Goal: Information Seeking & Learning: Find specific fact

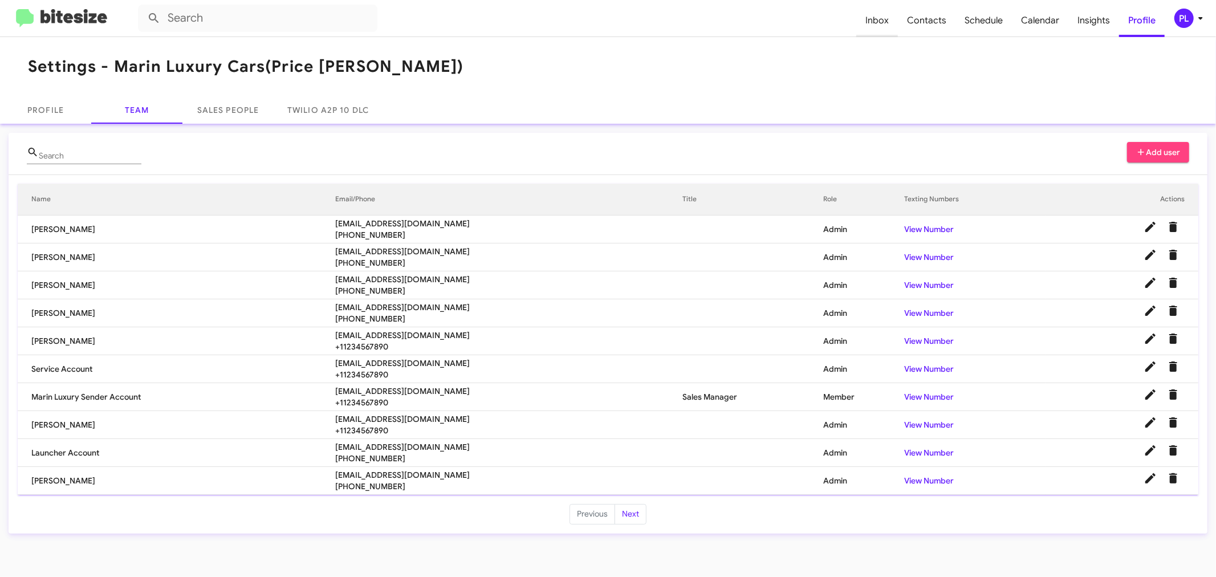
click at [878, 20] on span "Inbox" at bounding box center [877, 20] width 42 height 33
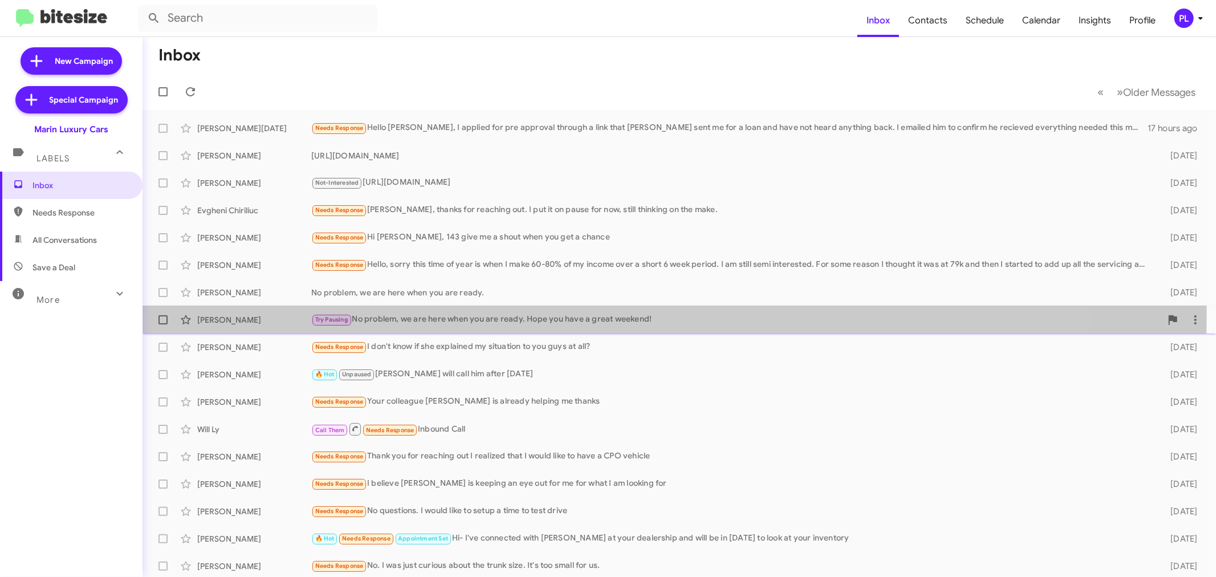
click at [424, 314] on div "Try Pausing No problem, we are here when you are ready. Hope you have a great w…" at bounding box center [736, 319] width 850 height 13
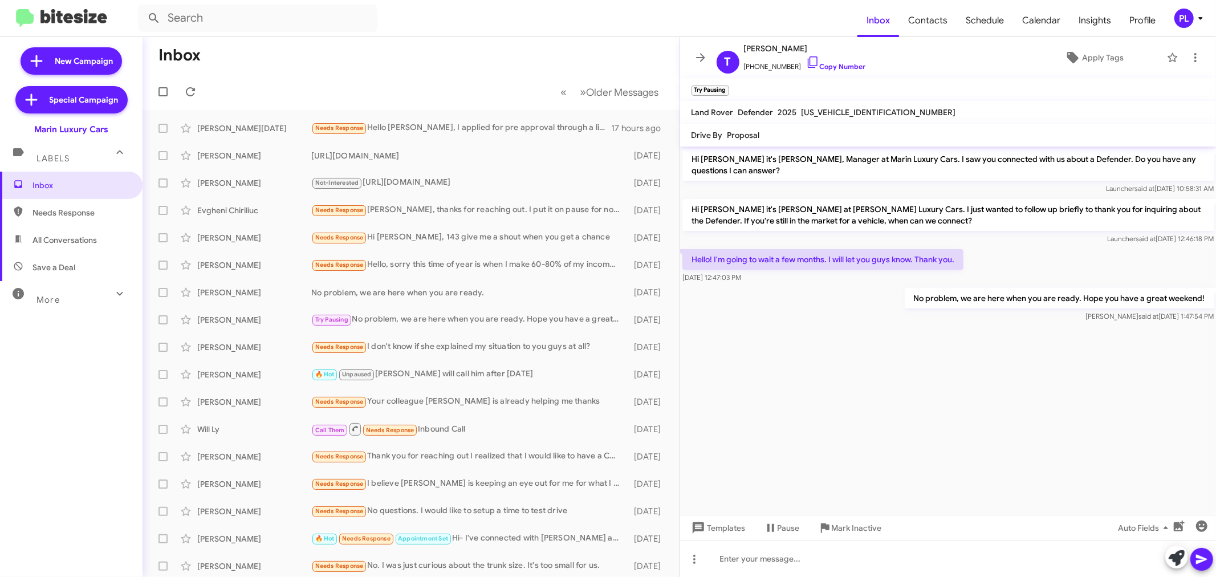
click at [739, 208] on p "Hi Tim it's Conley Byrnes at Marin Luxury Cars. I just wanted to follow up brie…" at bounding box center [948, 215] width 532 height 32
copy p "Conley"
click at [1198, 23] on icon at bounding box center [1201, 18] width 14 height 14
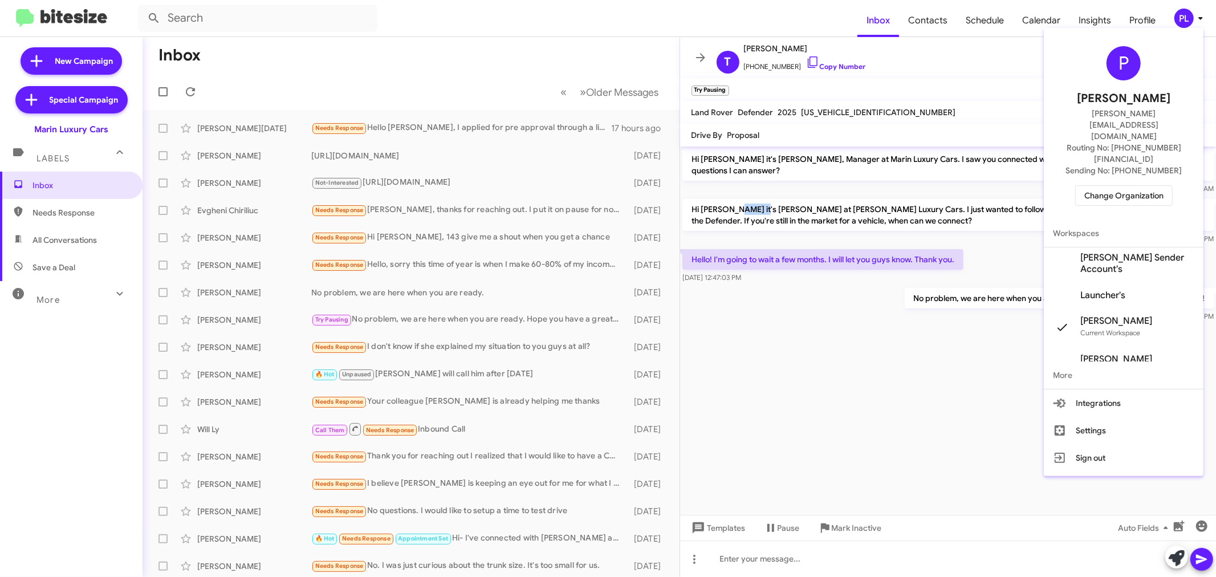
click at [1149, 186] on span "Change Organization" at bounding box center [1123, 195] width 79 height 19
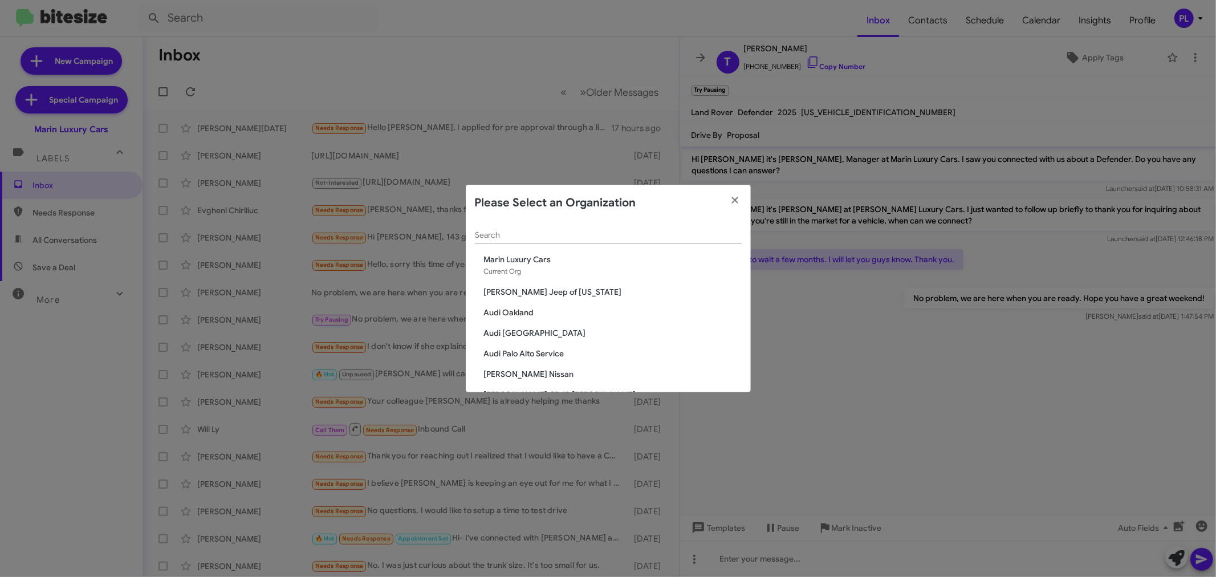
click at [595, 231] on input "Search" at bounding box center [608, 235] width 267 height 9
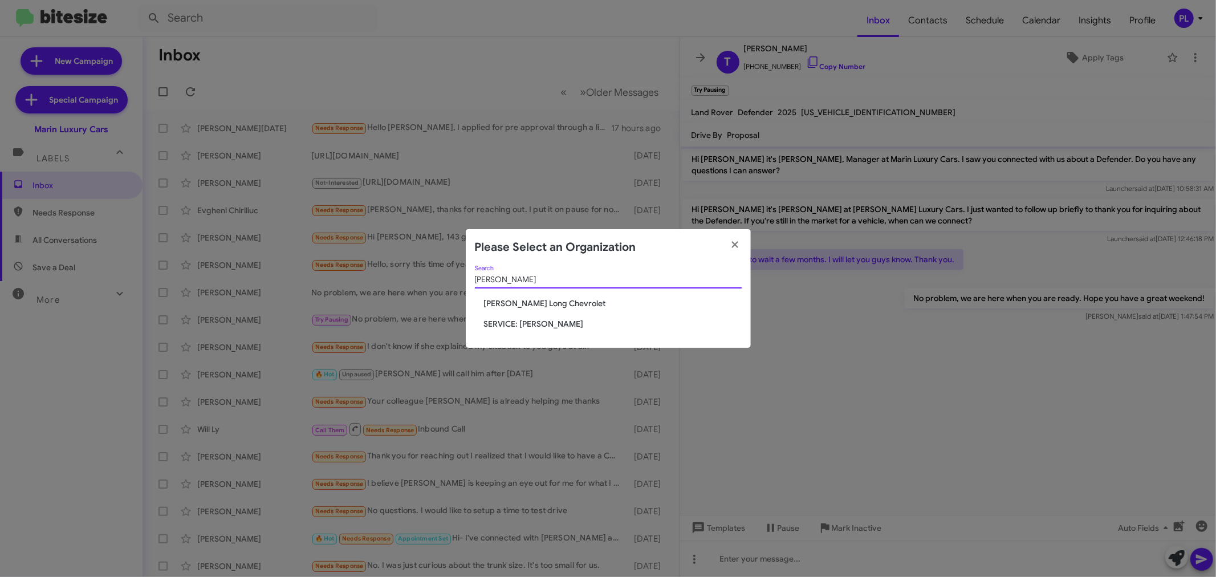
type input "daniel"
click at [546, 320] on span "SERVICE: [PERSON_NAME]" at bounding box center [613, 323] width 258 height 11
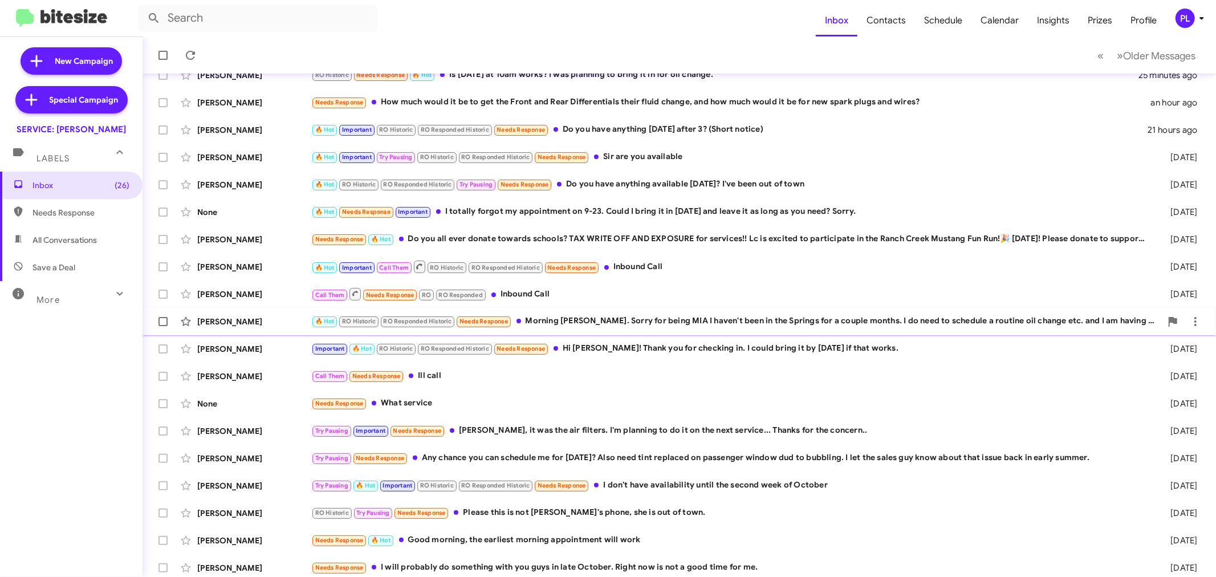
scroll to position [84, 0]
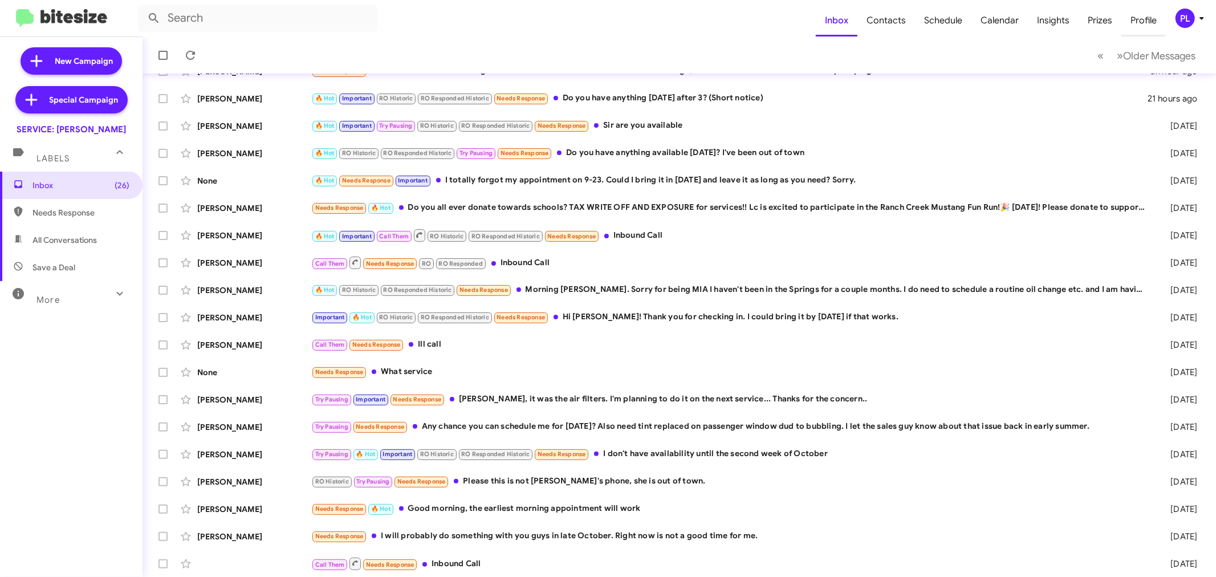
click at [1151, 25] on span "Profile" at bounding box center [1143, 20] width 44 height 33
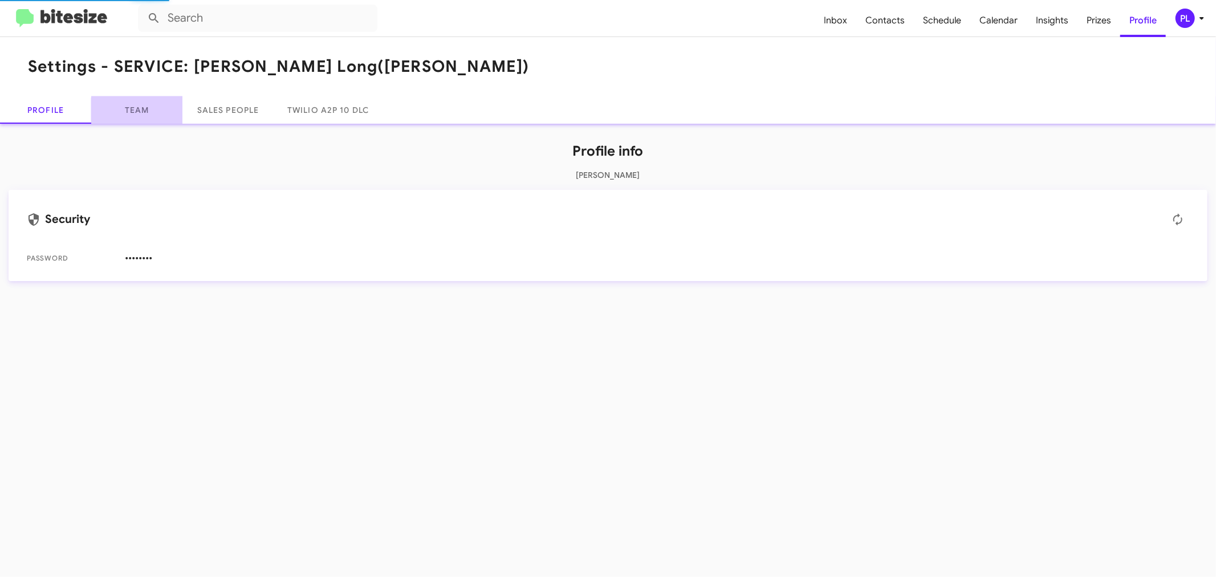
click at [147, 110] on link "Team" at bounding box center [136, 109] width 91 height 27
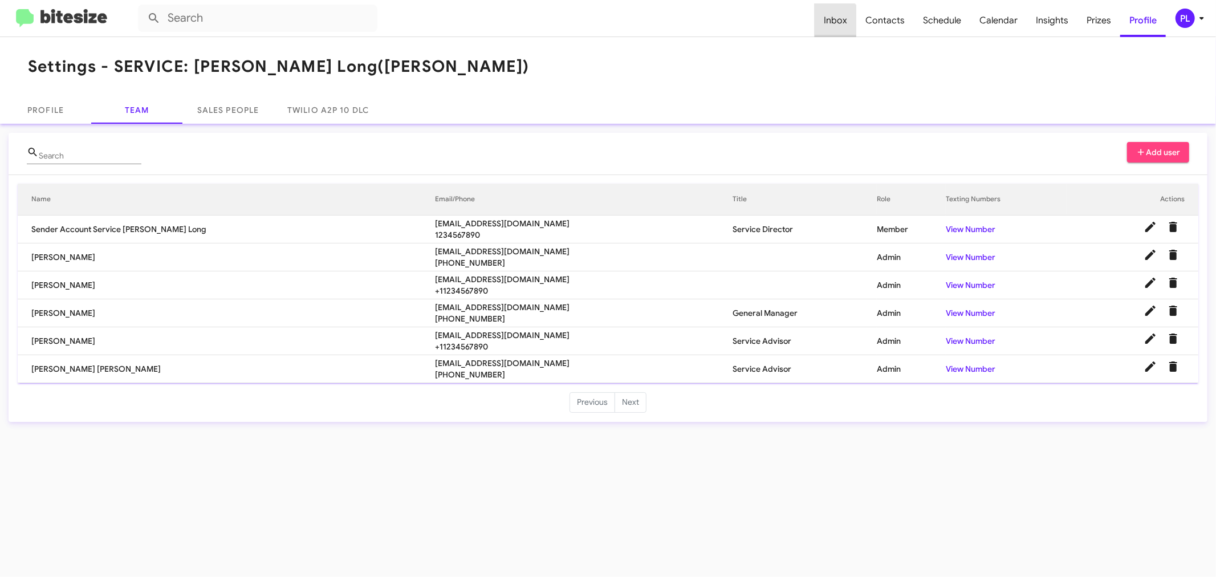
click at [834, 27] on span "Inbox" at bounding box center [836, 20] width 42 height 33
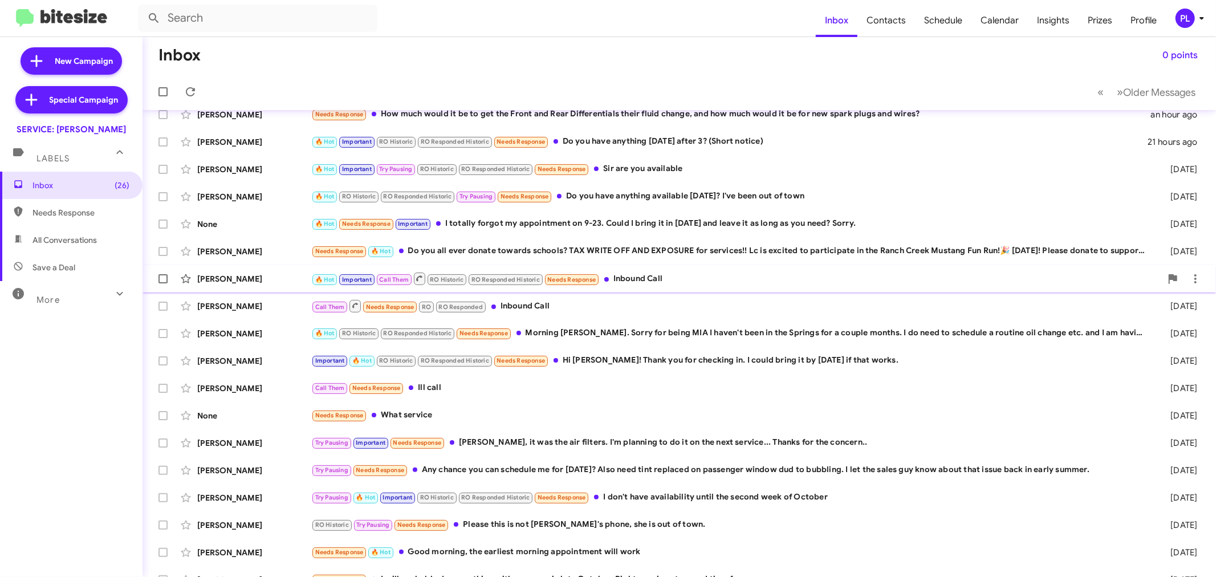
scroll to position [84, 0]
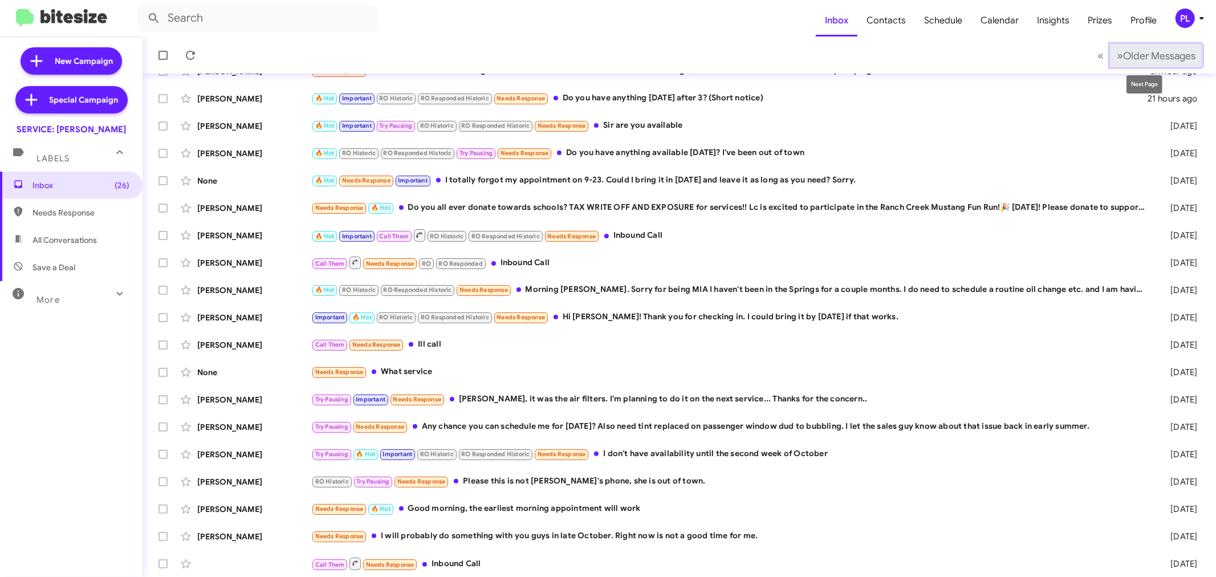
click at [1164, 56] on span "Older Messages" at bounding box center [1159, 56] width 72 height 13
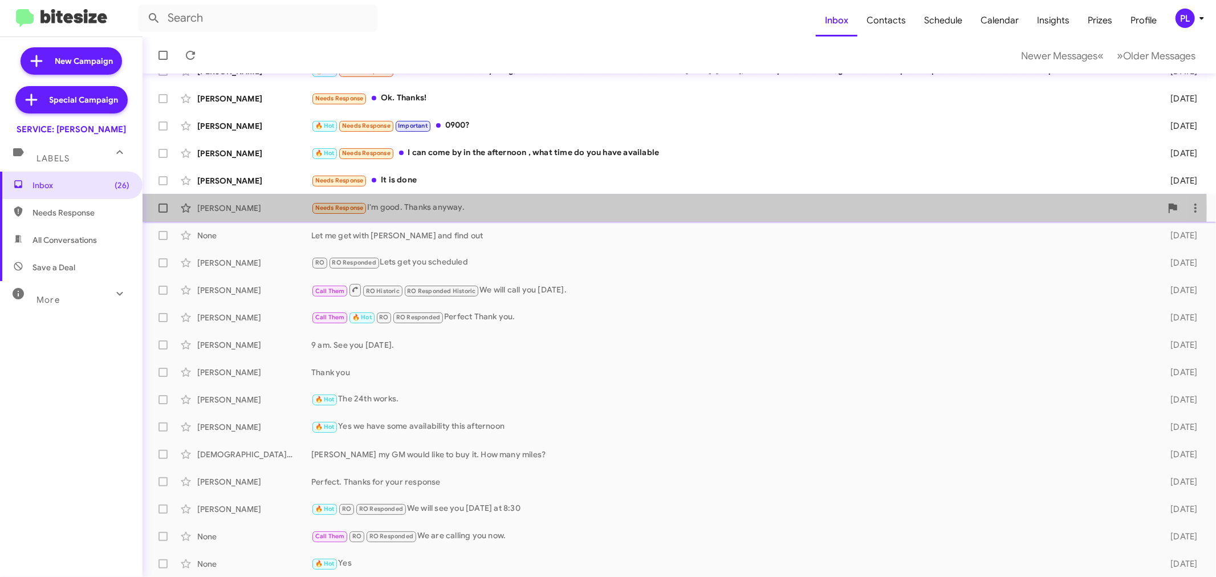
click at [401, 208] on div "Needs Response I'm good. Thanks anyway." at bounding box center [736, 207] width 850 height 13
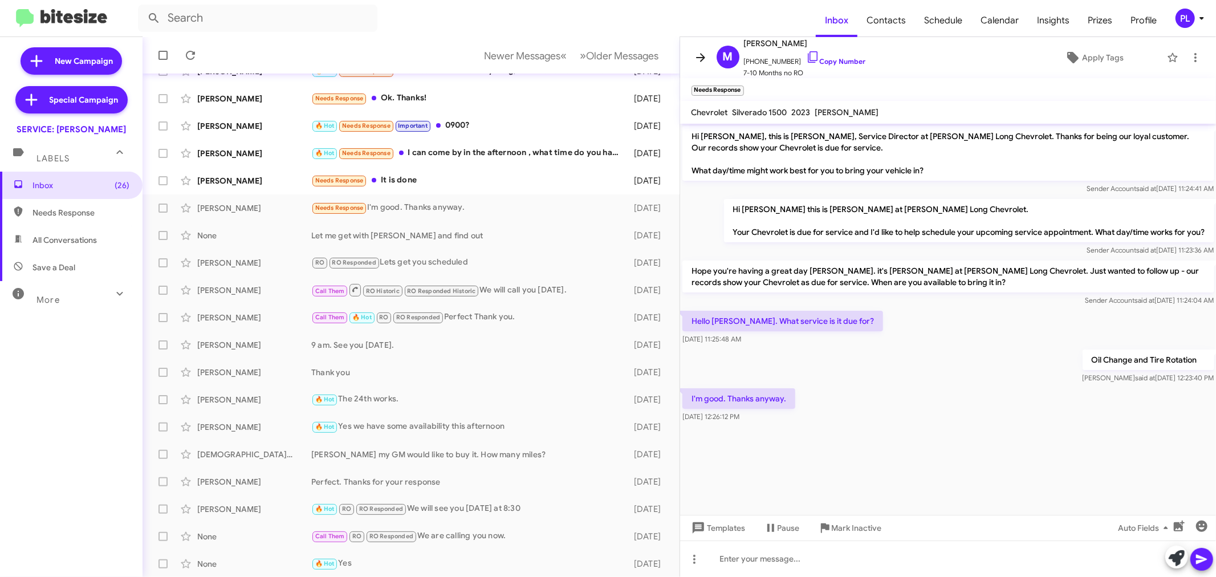
click at [699, 60] on icon at bounding box center [701, 58] width 14 height 14
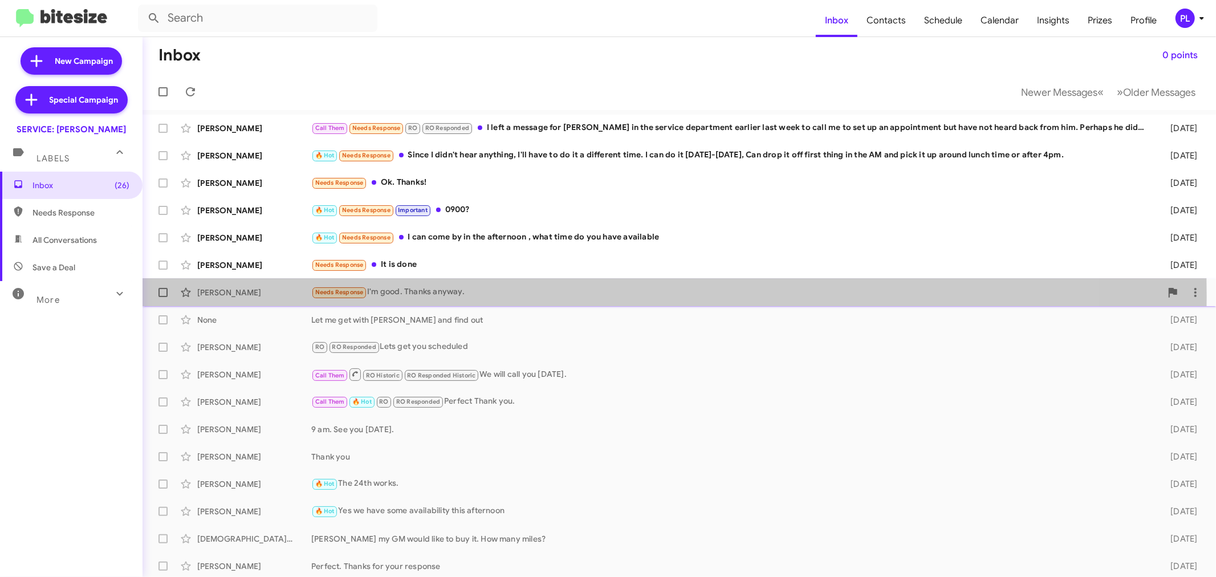
click at [429, 296] on div "Needs Response I'm good. Thanks anyway." at bounding box center [736, 292] width 850 height 13
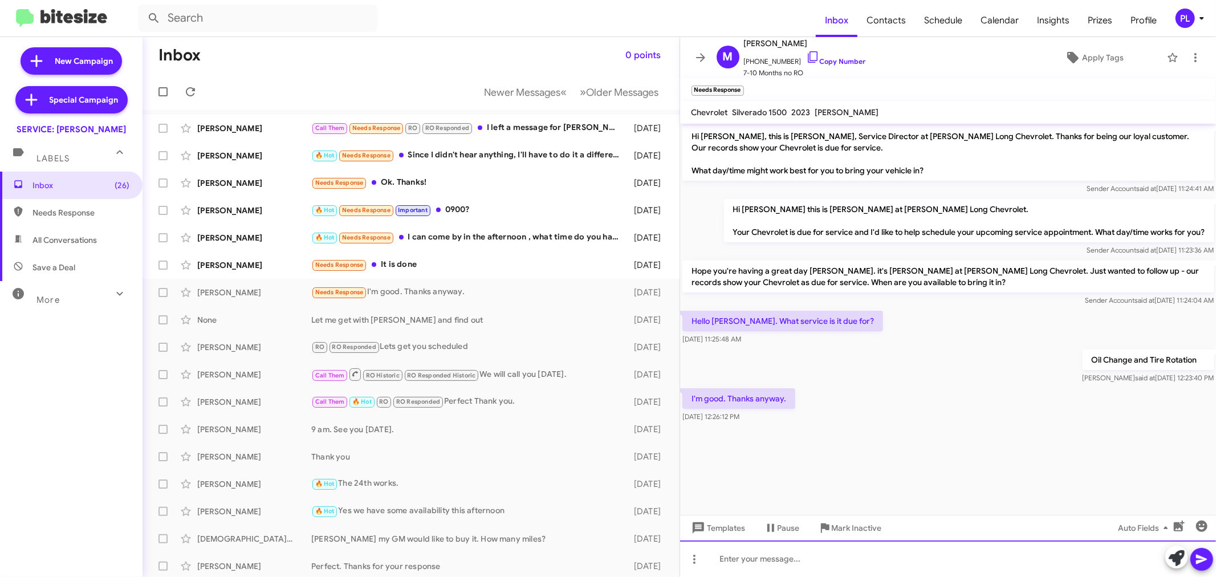
click at [839, 562] on div at bounding box center [948, 558] width 536 height 36
click at [700, 59] on icon at bounding box center [701, 58] width 14 height 14
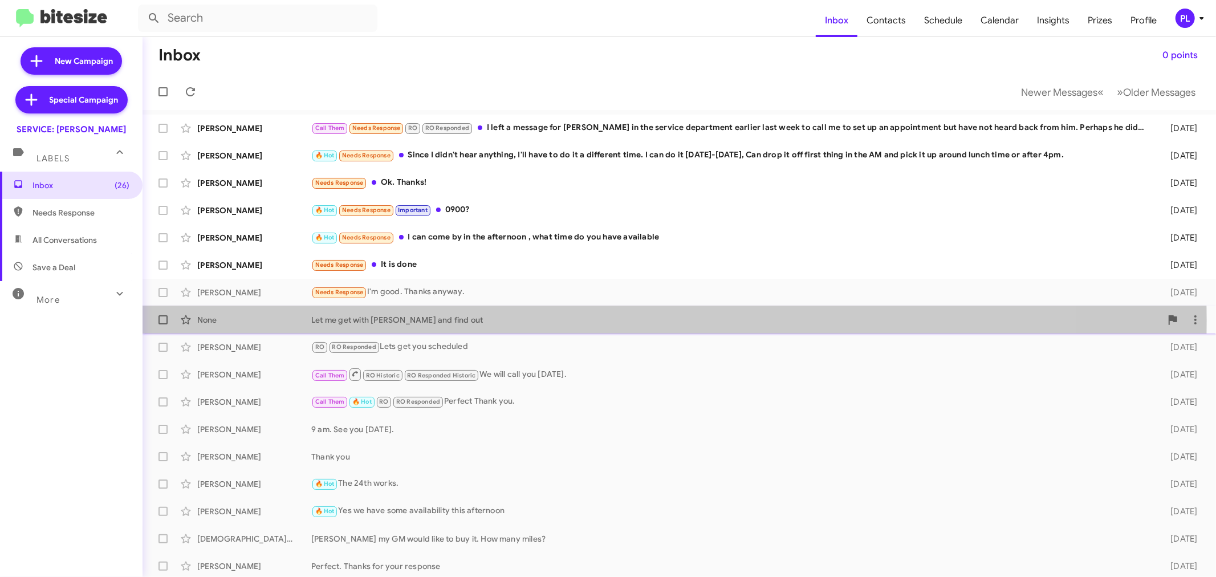
click at [417, 321] on div "Let me get with Adam and find out" at bounding box center [736, 319] width 850 height 11
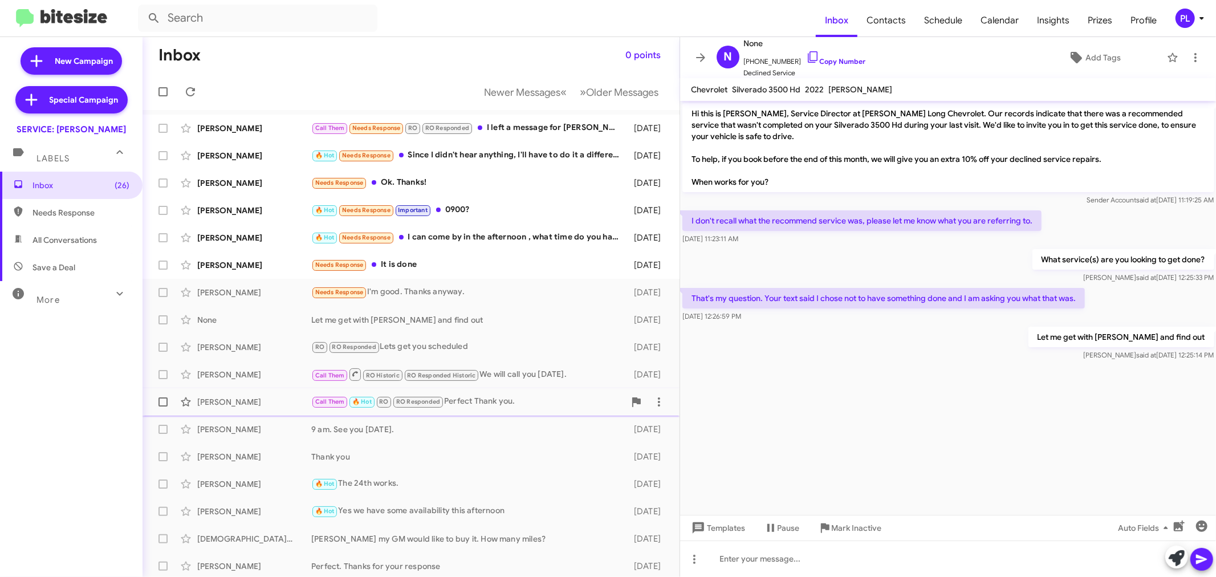
click at [291, 400] on div "Jeremiah Walker" at bounding box center [254, 401] width 114 height 11
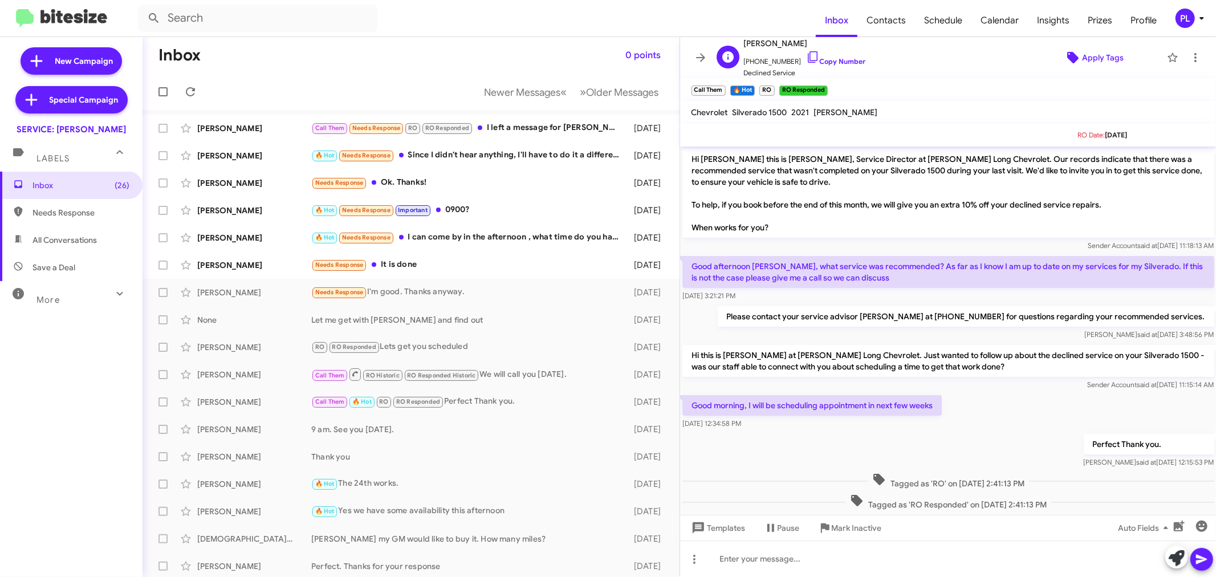
click at [1082, 59] on span "Apply Tags" at bounding box center [1103, 57] width 42 height 21
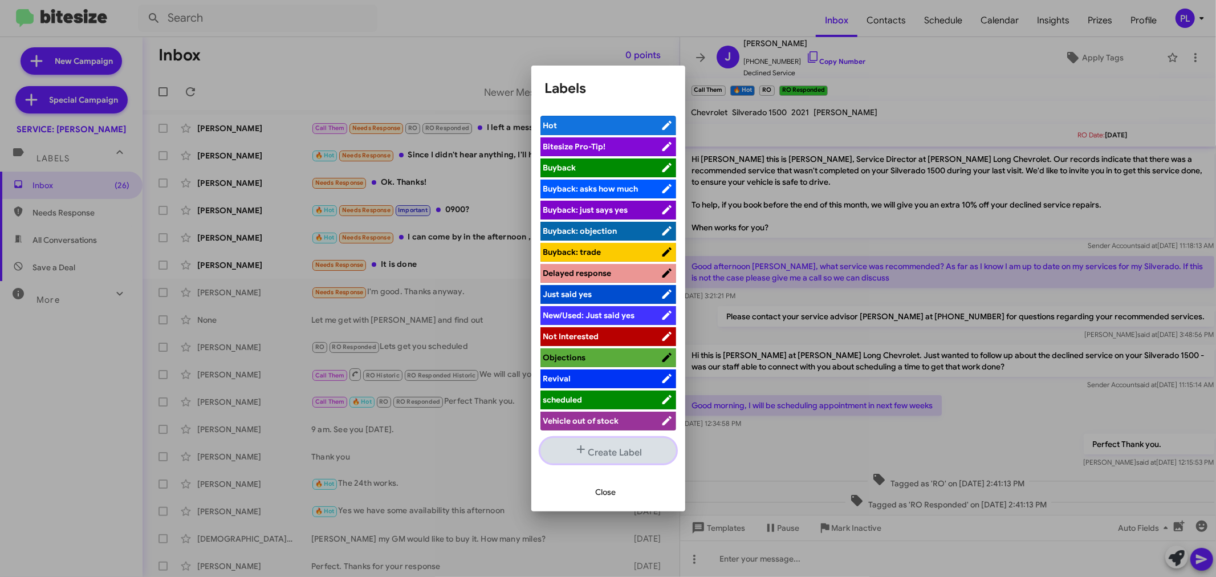
click at [643, 453] on button "Create Label" at bounding box center [608, 451] width 136 height 26
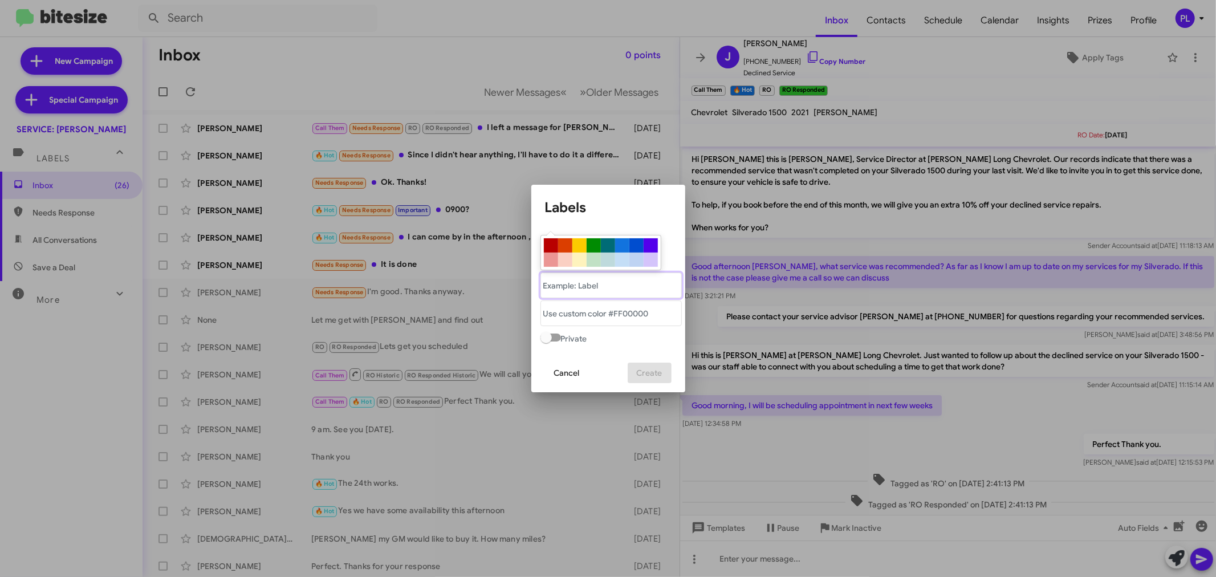
click at [596, 293] on "text" at bounding box center [610, 286] width 141 height 26
type "RICK"
click at [562, 379] on span "Cancel" at bounding box center [567, 373] width 26 height 21
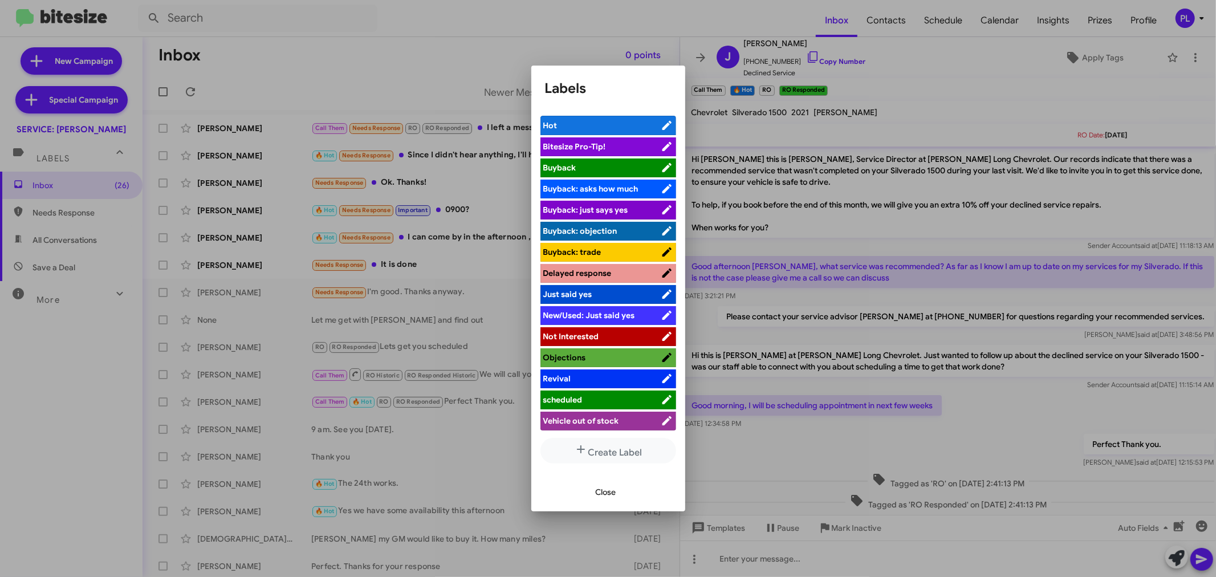
click at [604, 491] on span "Close" at bounding box center [606, 492] width 21 height 21
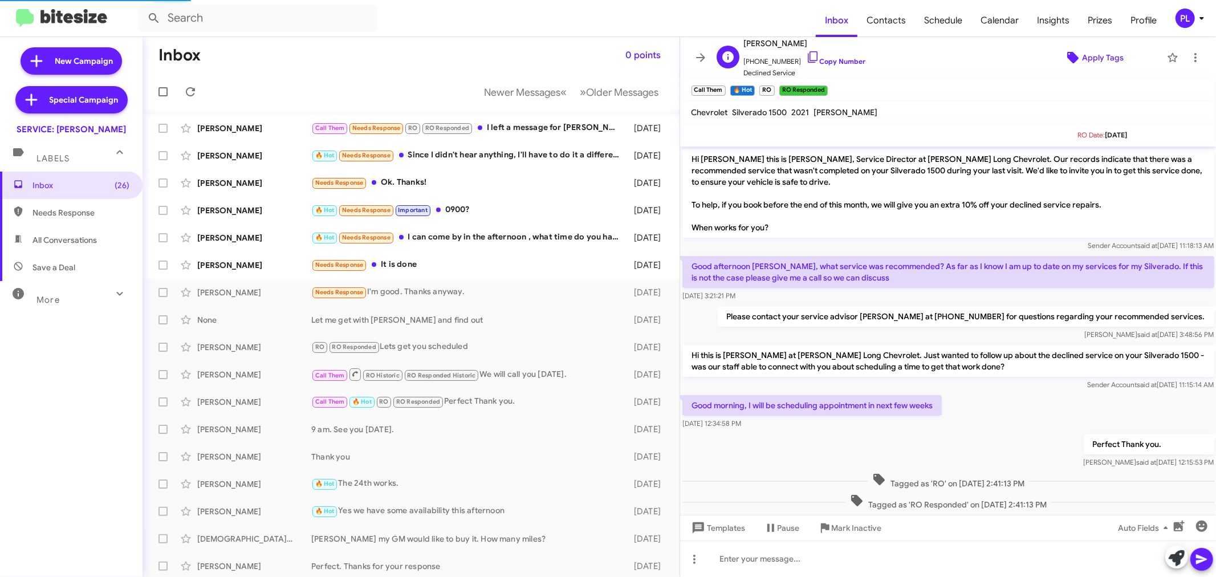
click at [1101, 51] on span "Apply Tags" at bounding box center [1103, 57] width 42 height 21
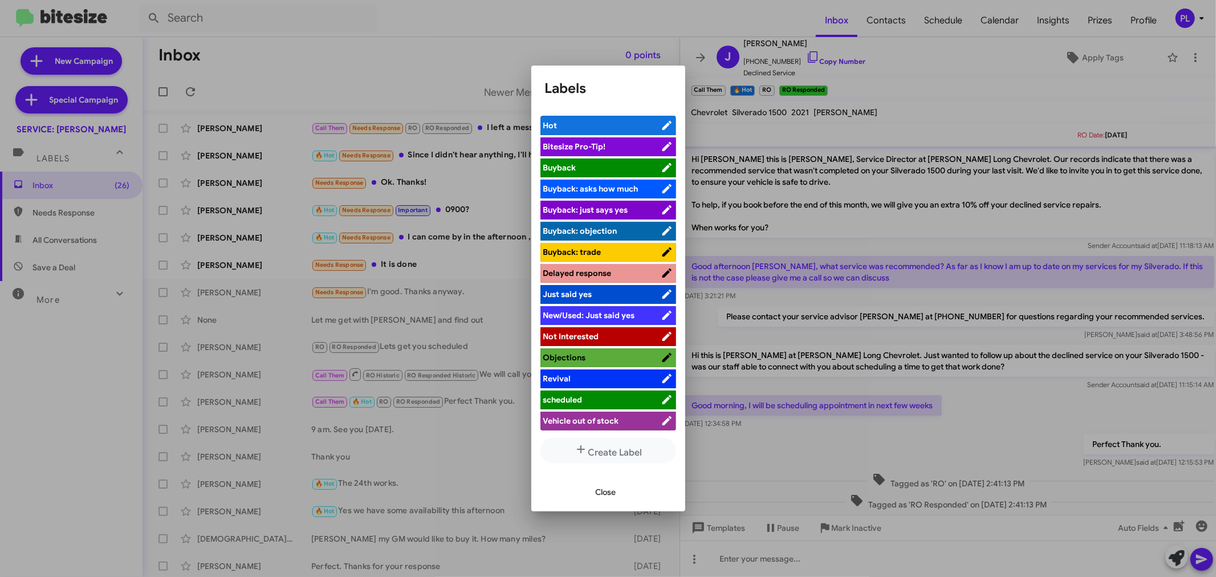
click at [925, 105] on div at bounding box center [608, 288] width 1216 height 577
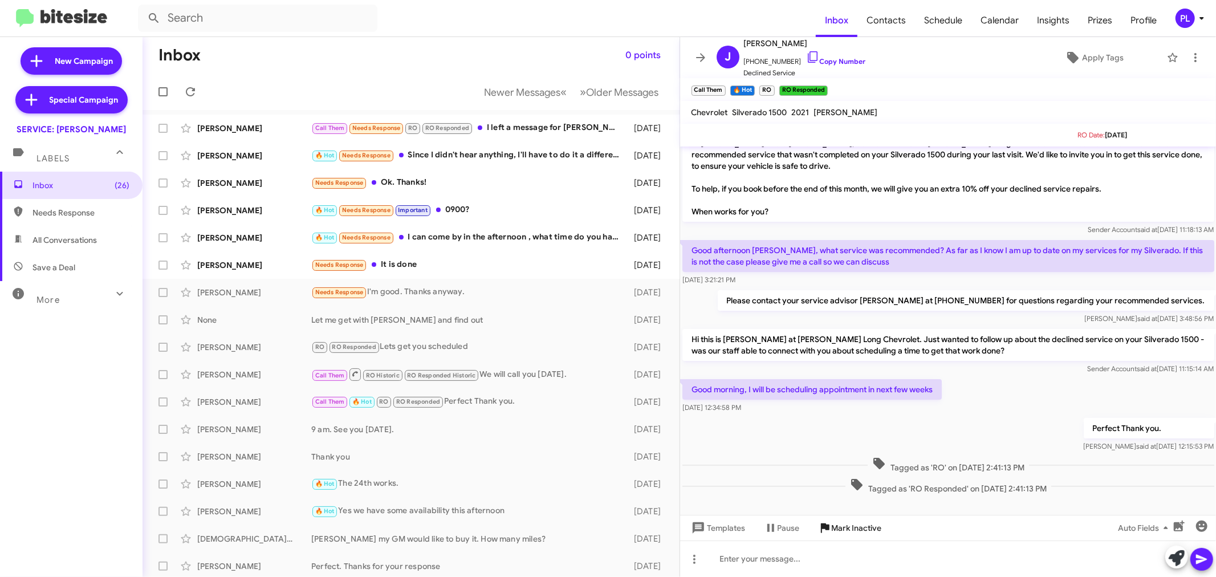
scroll to position [21, 0]
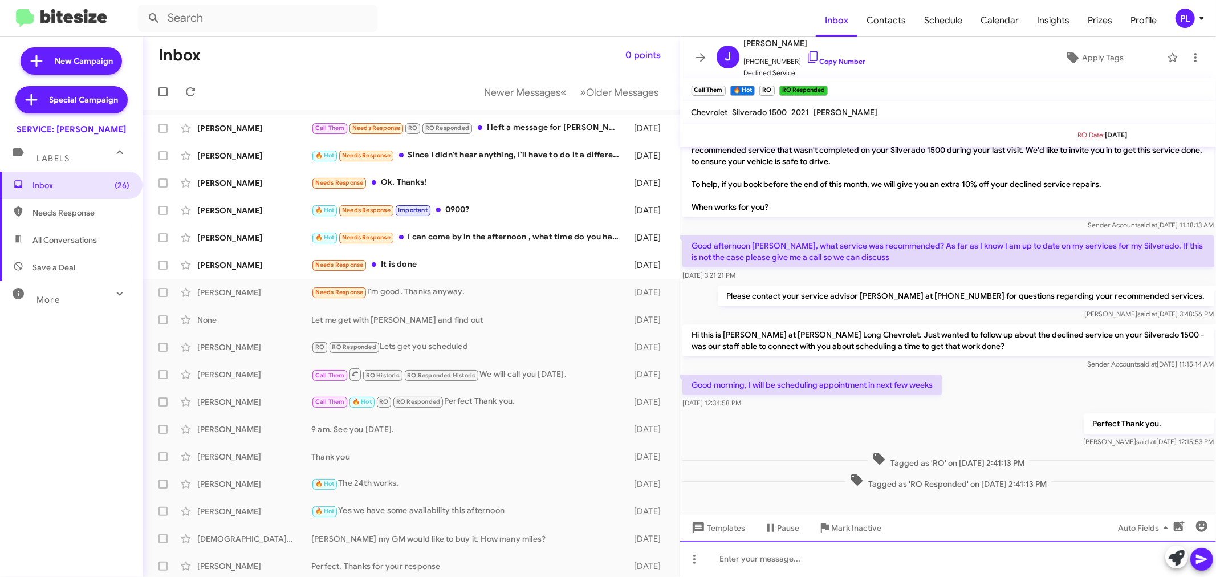
click at [794, 558] on div at bounding box center [948, 558] width 536 height 36
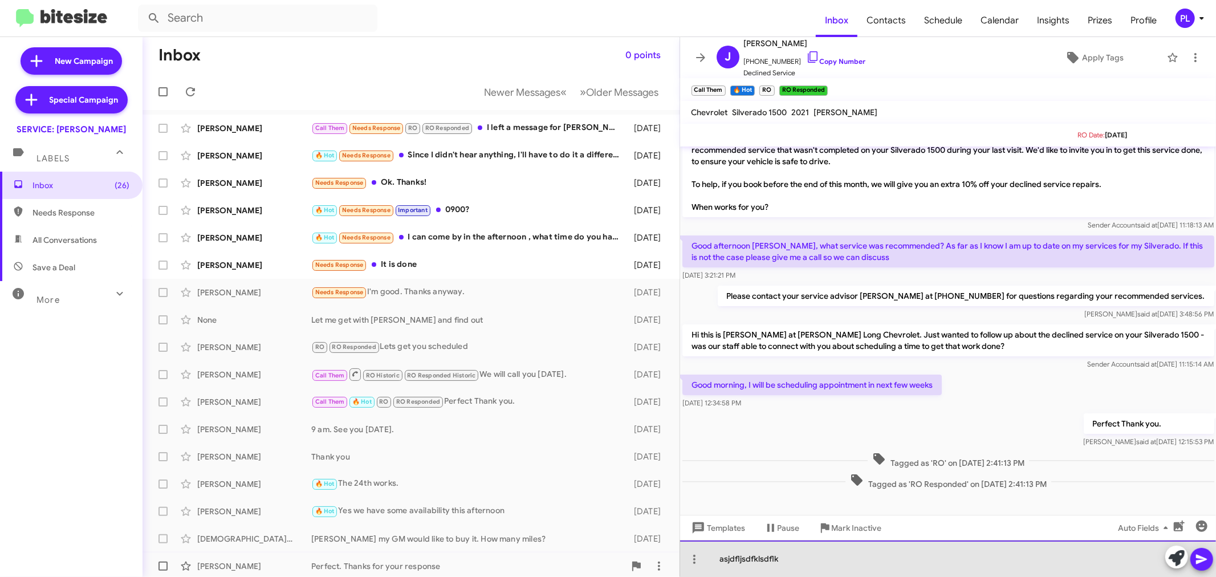
drag, startPoint x: 810, startPoint y: 560, endPoint x: 668, endPoint y: 560, distance: 142.5
click at [668, 560] on div "Inbox 0 points Newer Messages « Previous » Next Older Messages Arlan Johnsen Ca…" at bounding box center [680, 307] width 1074 height 540
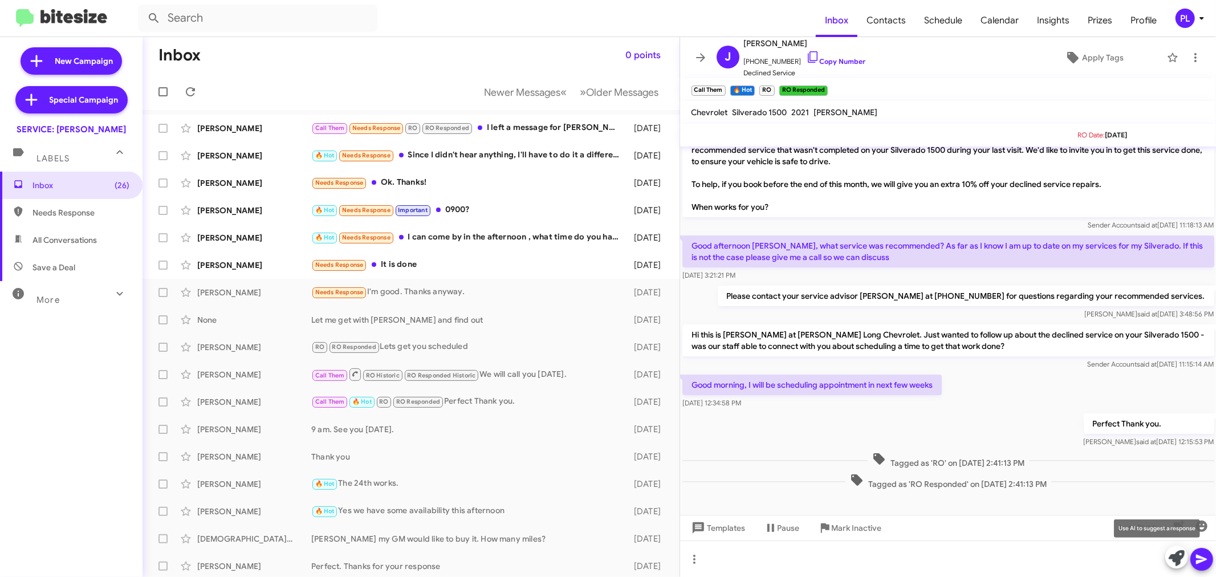
click at [1180, 557] on icon at bounding box center [1177, 558] width 16 height 16
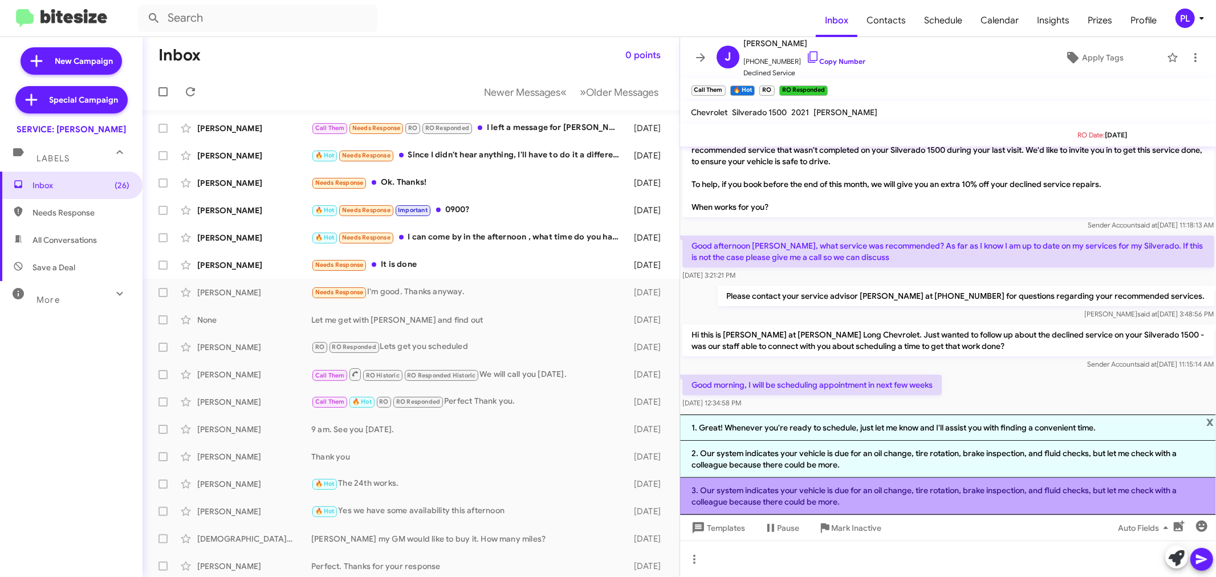
click at [819, 487] on li "3. Our system indicates your vehicle is due for an oil change, tire rotation, b…" at bounding box center [948, 496] width 536 height 37
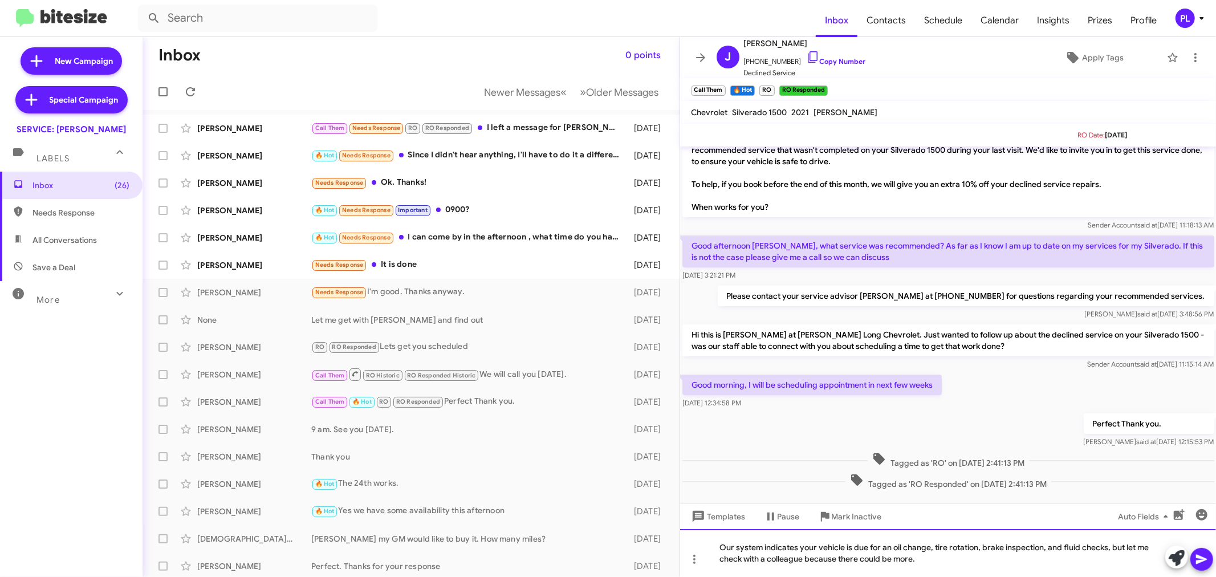
drag, startPoint x: 798, startPoint y: 542, endPoint x: 698, endPoint y: 530, distance: 100.4
click at [698, 530] on div "Our system indicates your vehicle is due for an oil change, tire rotation, brak…" at bounding box center [948, 553] width 536 height 48
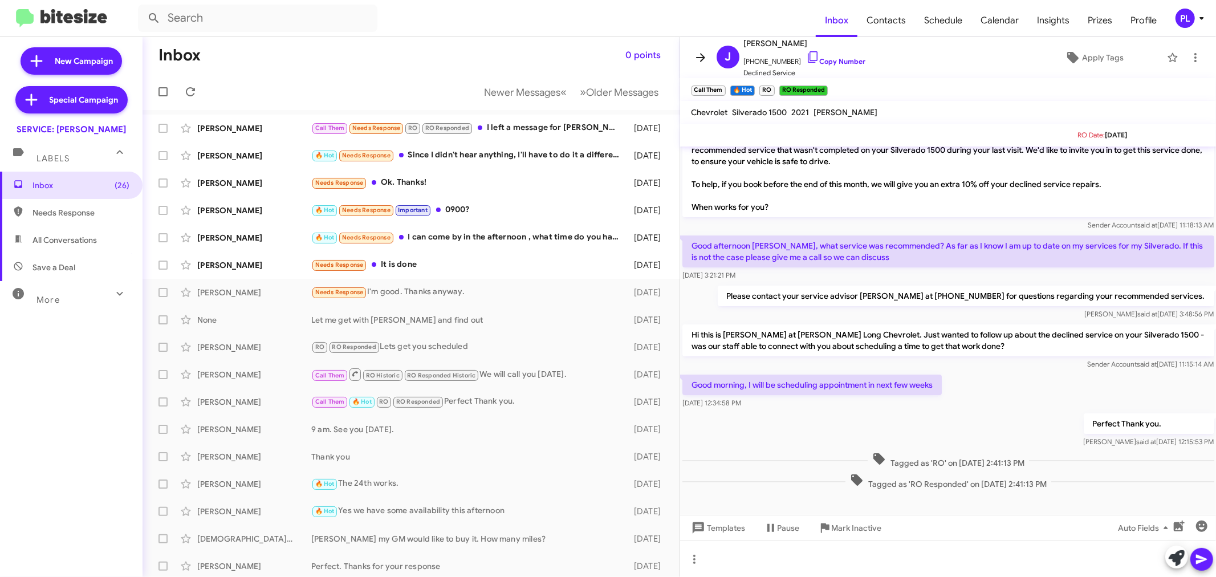
click at [696, 55] on icon at bounding box center [701, 58] width 14 height 14
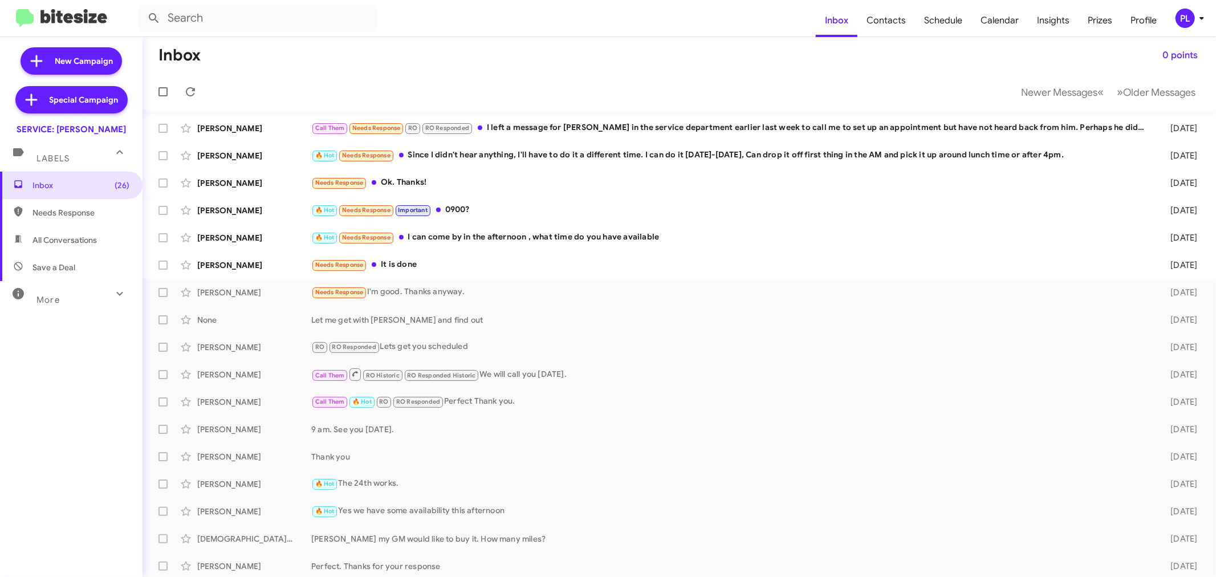
click at [71, 214] on span "Needs Response" at bounding box center [80, 212] width 97 height 11
type input "in:needs-response"
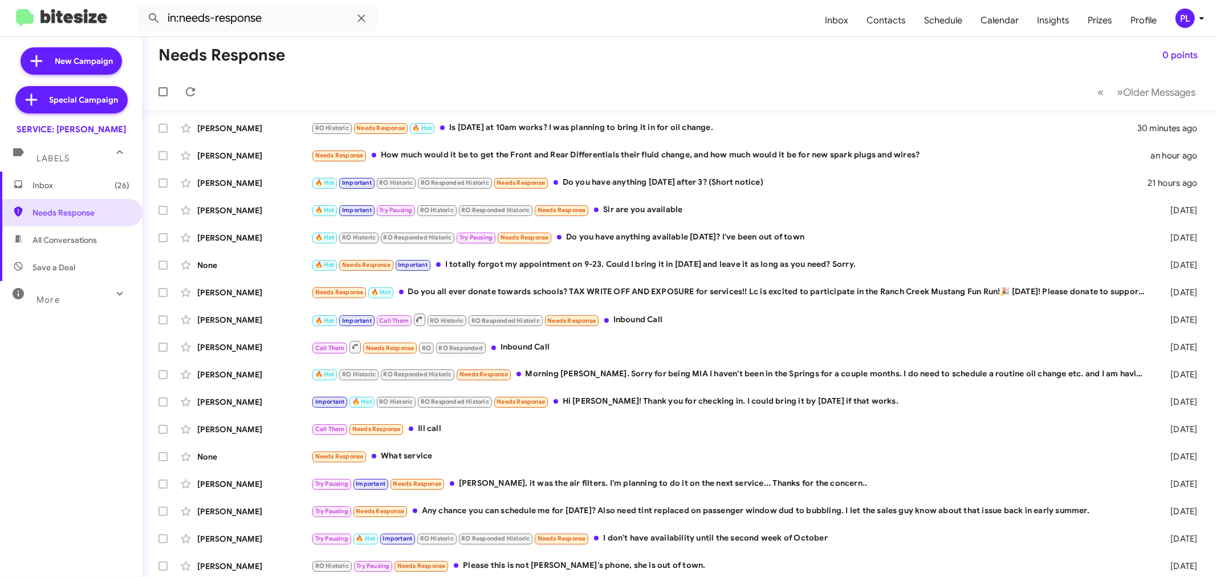
click at [72, 184] on span "Inbox (26)" at bounding box center [80, 185] width 97 height 11
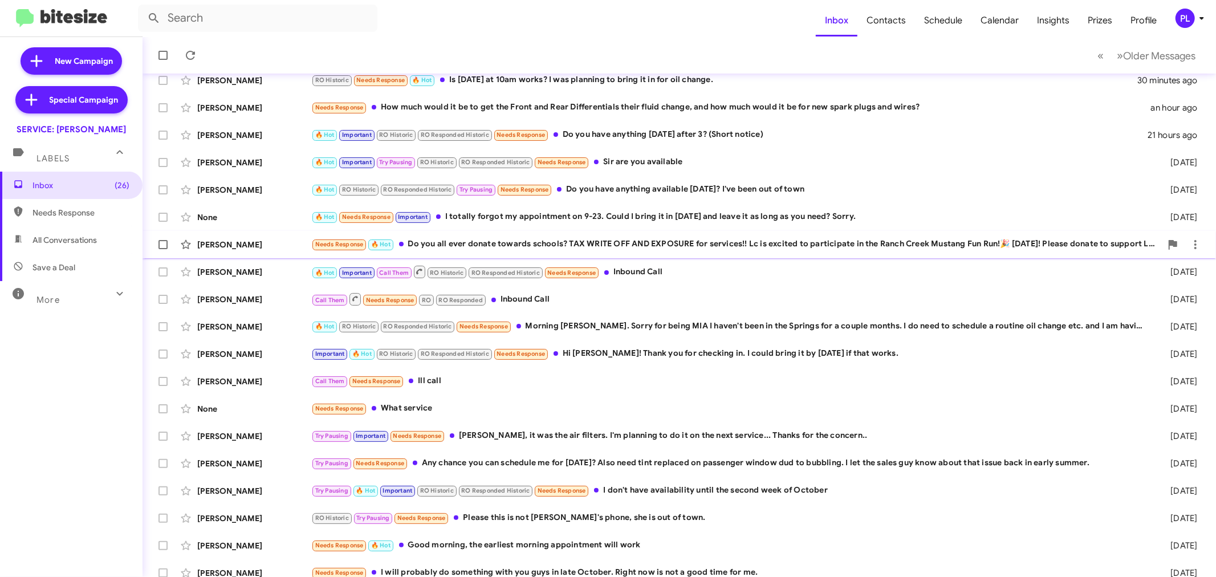
scroll to position [84, 0]
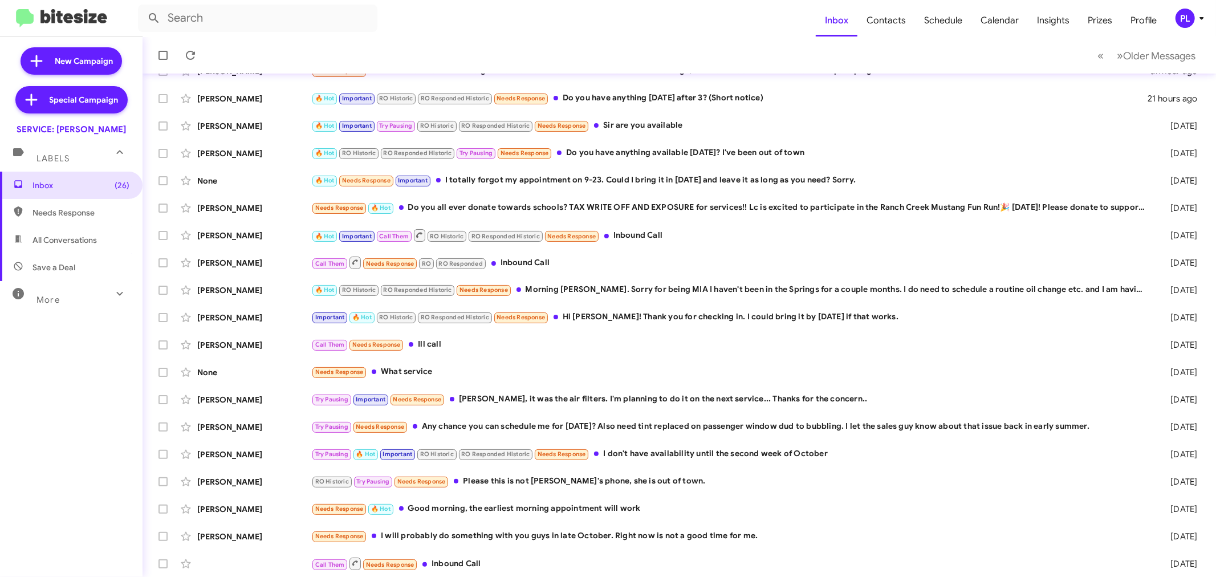
click at [97, 296] on div "More" at bounding box center [59, 294] width 101 height 21
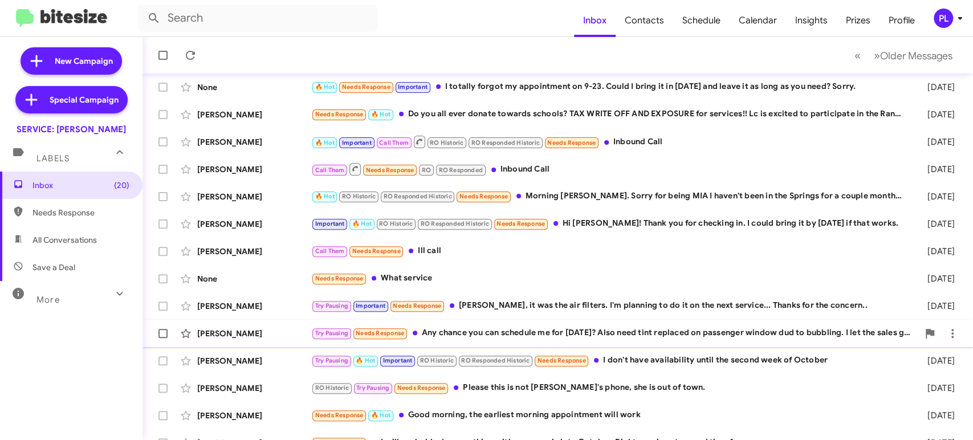
scroll to position [221, 0]
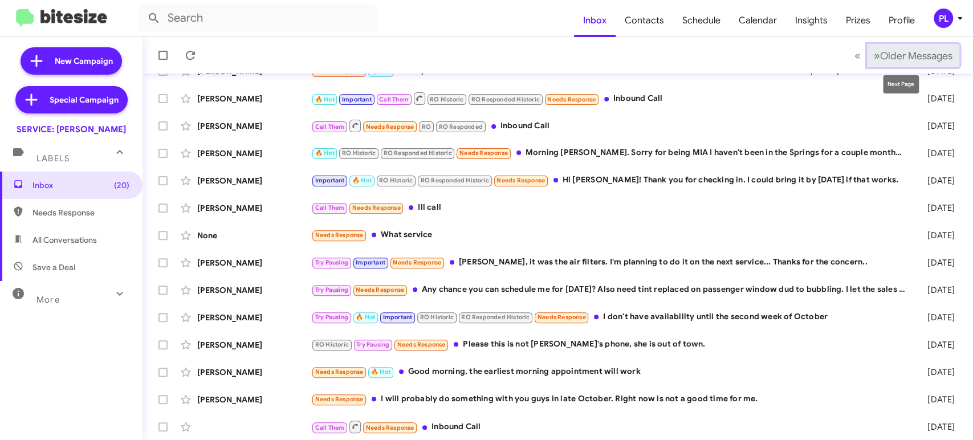
click at [916, 47] on button "» Next Older Messages" at bounding box center [913, 55] width 92 height 23
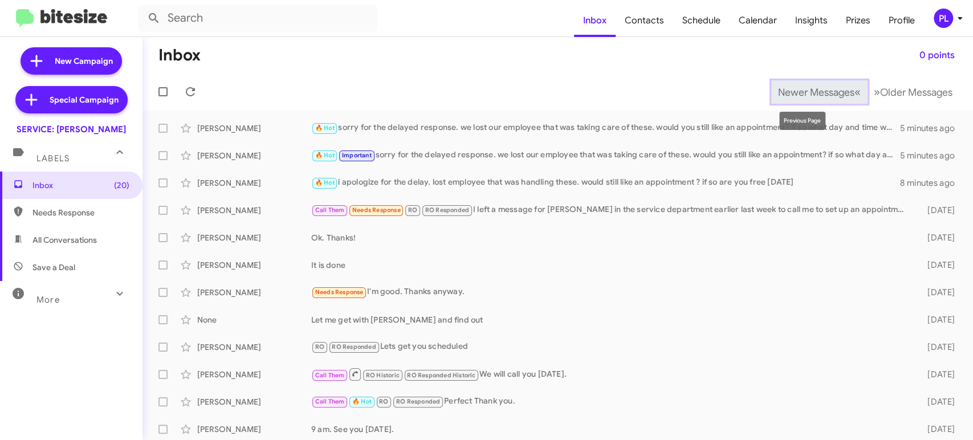
click at [796, 88] on span "Newer Messages" at bounding box center [816, 92] width 76 height 13
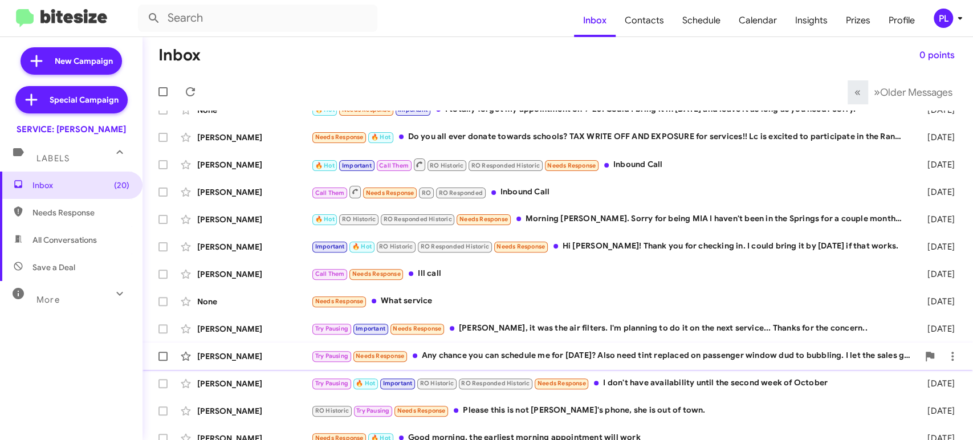
scroll to position [221, 0]
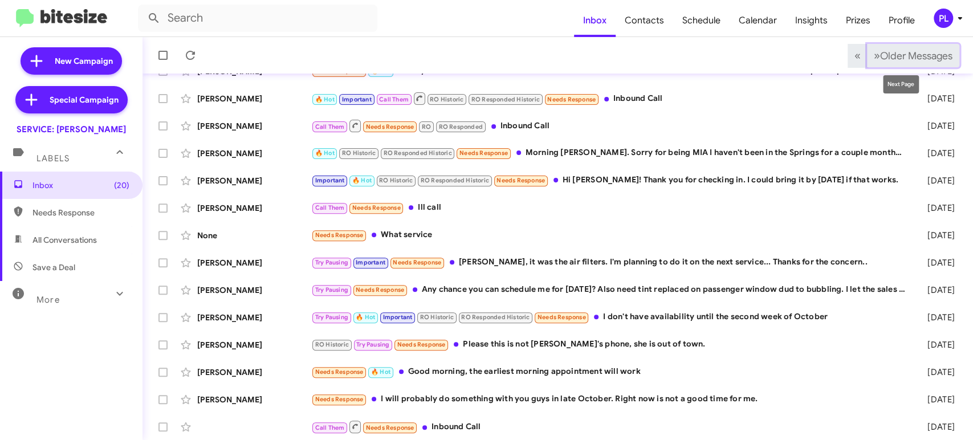
click at [880, 55] on span "Older Messages" at bounding box center [916, 56] width 72 height 13
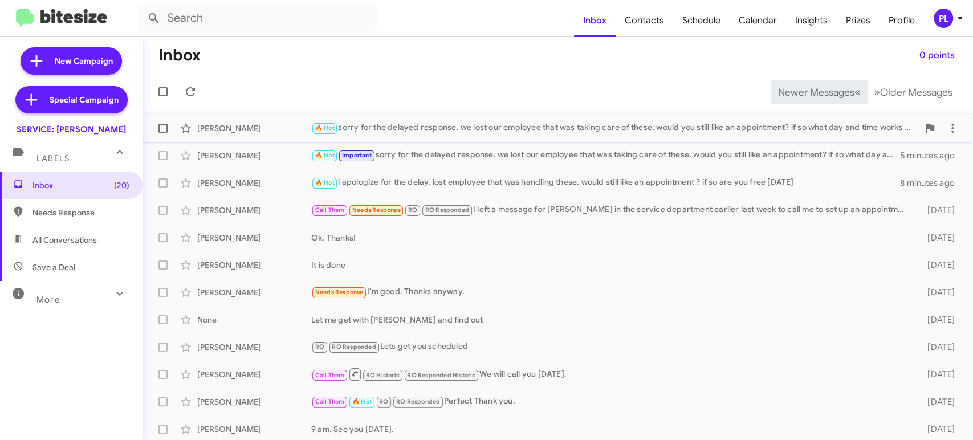
click at [449, 131] on div "🔥 Hot sorry for the delayed response. we lost our employee that was taking care…" at bounding box center [614, 127] width 607 height 13
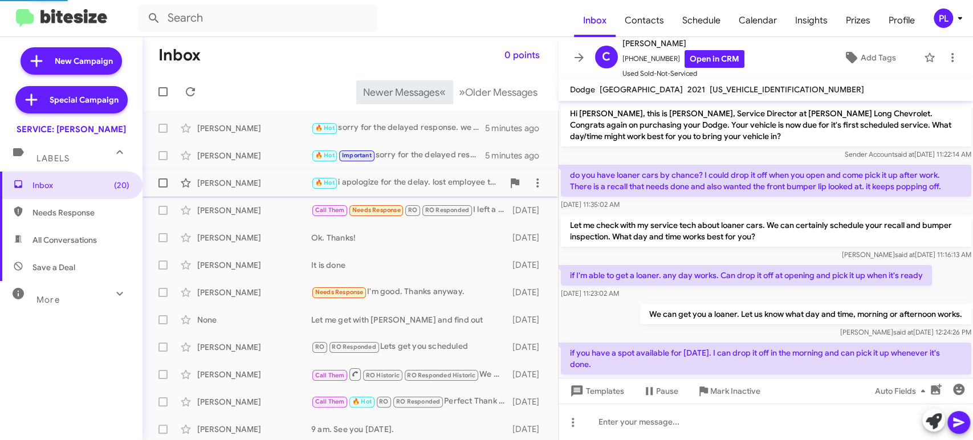
scroll to position [135, 0]
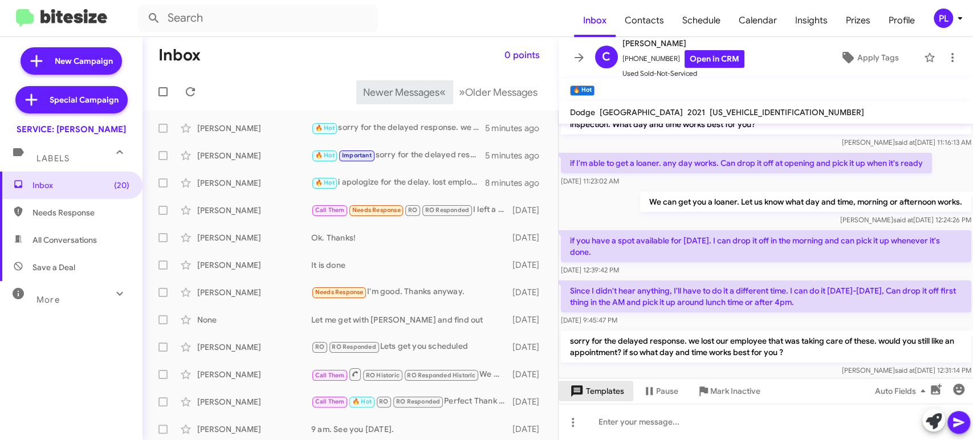
click at [586, 394] on span "Templates" at bounding box center [596, 391] width 56 height 21
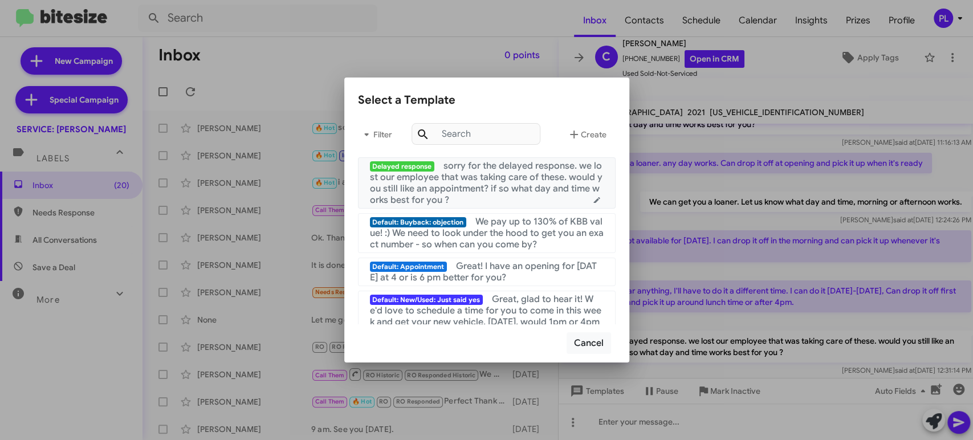
click at [590, 198] on icon at bounding box center [597, 200] width 14 height 9
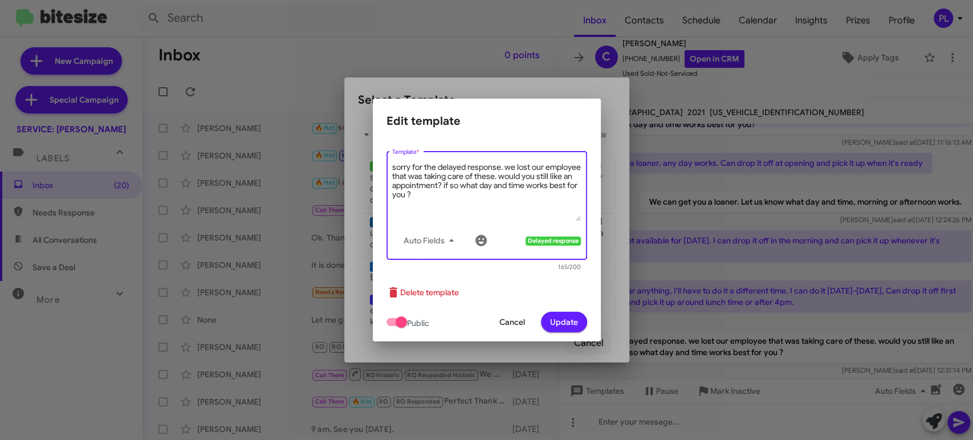
click at [391, 166] on div "sorry for the delayed response. we lost our employee that was taking care of th…" at bounding box center [487, 204] width 201 height 111
click at [502, 168] on textarea "Sorry for the delayed response. we lost our employee that was taking care of th…" at bounding box center [486, 191] width 189 height 59
click at [399, 164] on textarea "Sorry for the delayed response! we lost our employee that was taking care of th…" at bounding box center [486, 191] width 189 height 59
click at [520, 165] on textarea "So sorry for the delayed response! we lost our employee that was taking care of…" at bounding box center [486, 191] width 189 height 59
drag, startPoint x: 533, startPoint y: 177, endPoint x: 462, endPoint y: 178, distance: 71.3
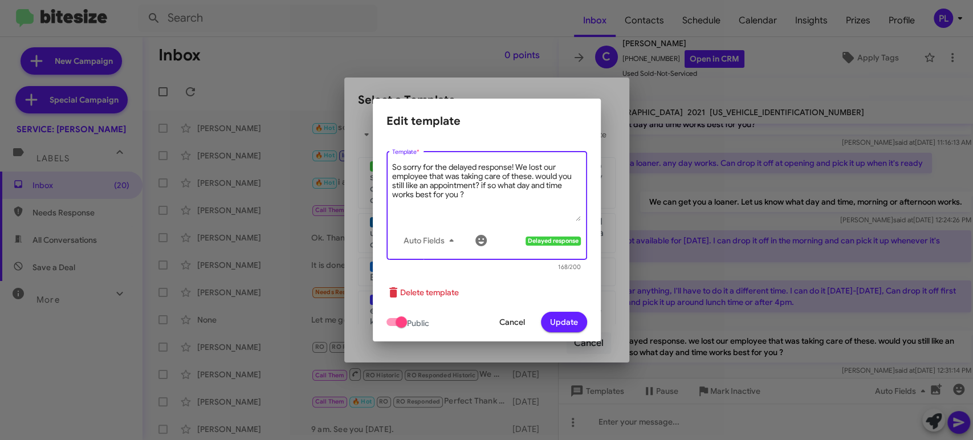
click at [462, 178] on textarea "So sorry for the delayed response! We lost our employee that was taking care of…" at bounding box center [486, 191] width 189 height 59
drag, startPoint x: 546, startPoint y: 164, endPoint x: 506, endPoint y: 177, distance: 42.4
click at [506, 177] on textarea "So sorry for the delayed response! We lost our employee that was in charge of .…" at bounding box center [486, 191] width 189 height 59
click at [505, 190] on textarea "So sorry for the delayed response! We lost our employee that was in charge of .…" at bounding box center [486, 191] width 189 height 59
click at [504, 172] on textarea "So sorry for the delayed response! We lost our employee that was in charge of .…" at bounding box center [486, 191] width 189 height 59
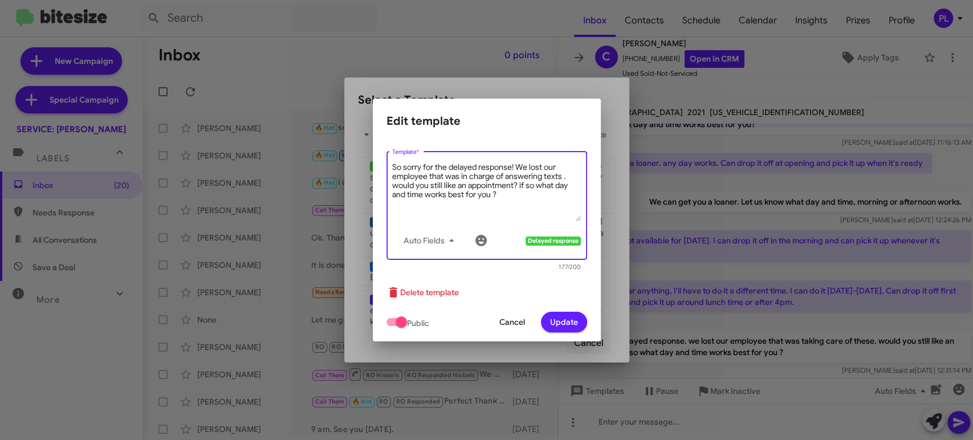
click at [397, 187] on textarea "So sorry for the delayed response! We lost our employee that was in charge of a…" at bounding box center [486, 191] width 189 height 59
click at [524, 186] on textarea "So sorry for the delayed response! We lost our employee that was in charge of a…" at bounding box center [486, 191] width 189 height 59
drag, startPoint x: 525, startPoint y: 194, endPoint x: 491, endPoint y: 194, distance: 33.1
click at [491, 194] on textarea "So sorry for the delayed response! We lost our employee that was in charge of a…" at bounding box center [486, 191] width 189 height 59
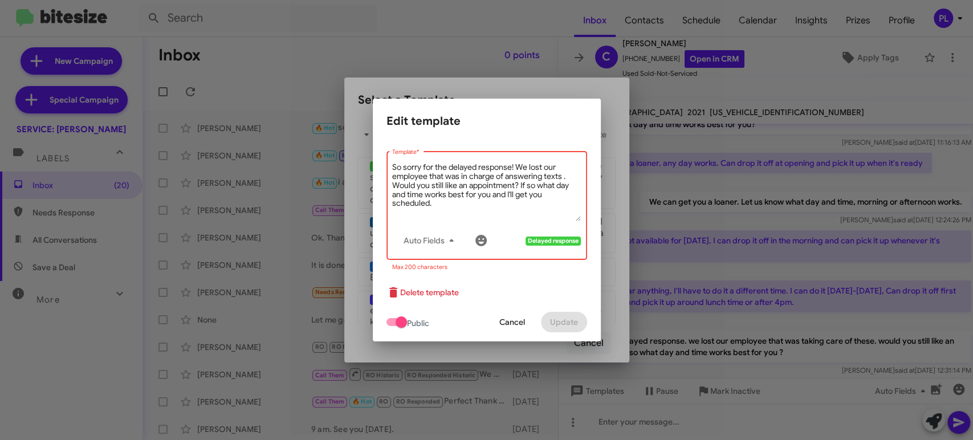
click at [547, 293] on form "So sorry for the delayed response! We lost our employee that was in charge of a…" at bounding box center [487, 240] width 201 height 201
click at [490, 207] on textarea "So sorry for the delayed response! We lost our employee that was in charge of a…" at bounding box center [486, 191] width 189 height 59
drag, startPoint x: 492, startPoint y: 196, endPoint x: 497, endPoint y: 209, distance: 13.9
click at [497, 209] on textarea "So sorry for the delayed response! We lost our employee that was in charge of a…" at bounding box center [486, 191] width 189 height 59
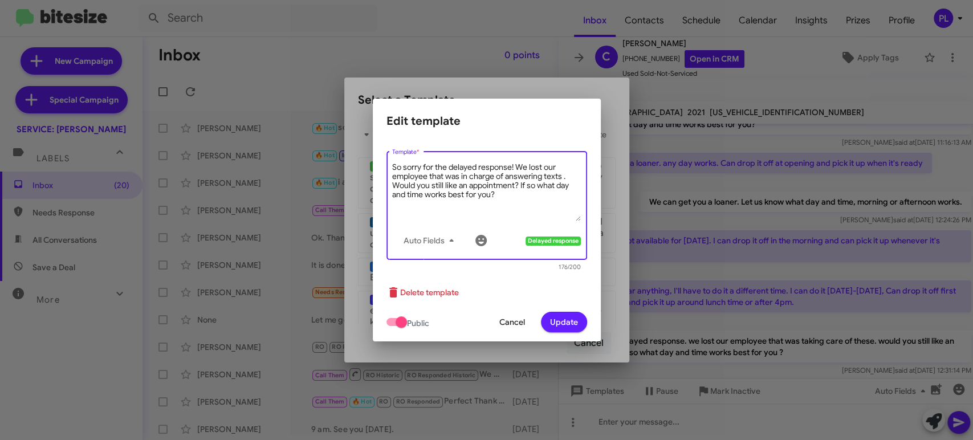
type textarea "So sorry for the delayed response! We lost our employee that was in charge of a…"
click at [560, 320] on span "Update" at bounding box center [564, 322] width 28 height 21
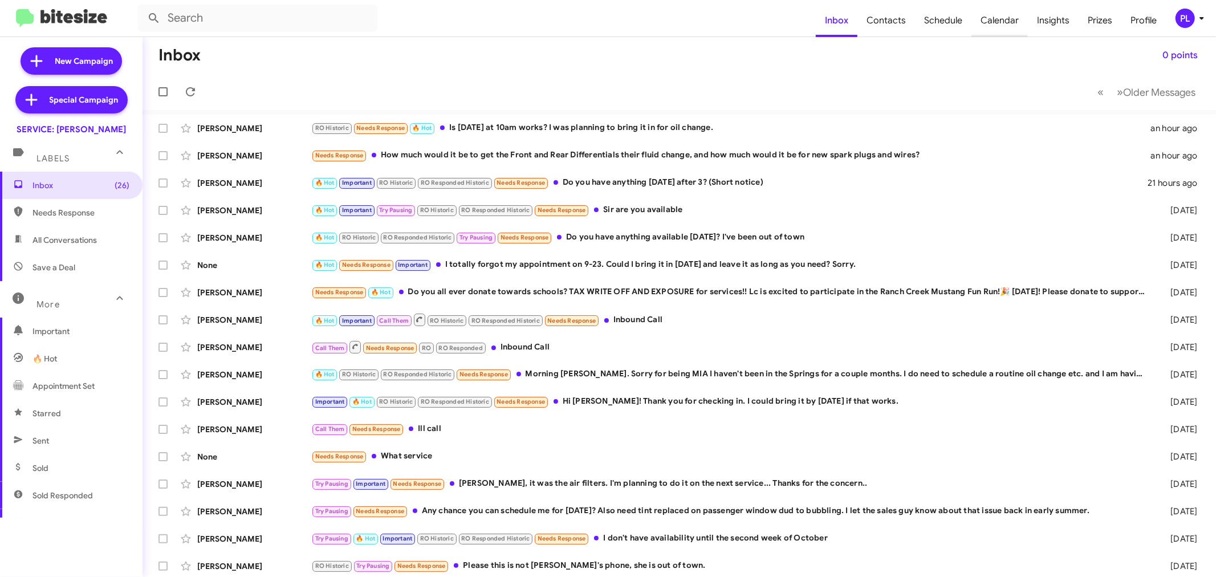
click at [1002, 19] on span "Calendar" at bounding box center [999, 20] width 56 height 33
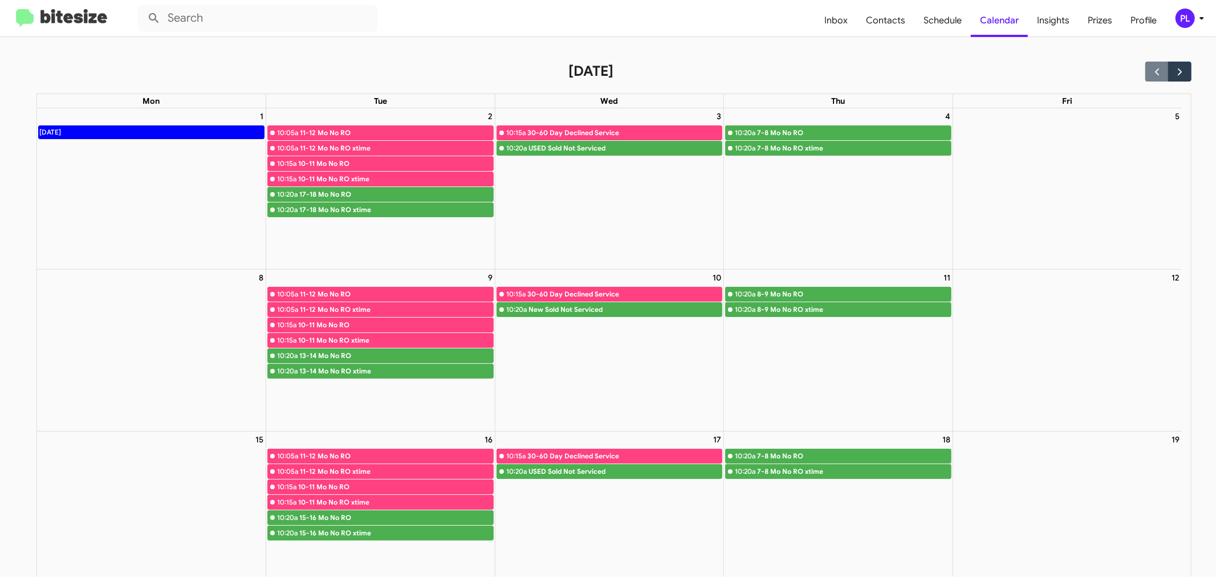
click at [1194, 23] on span "PL" at bounding box center [1192, 18] width 34 height 19
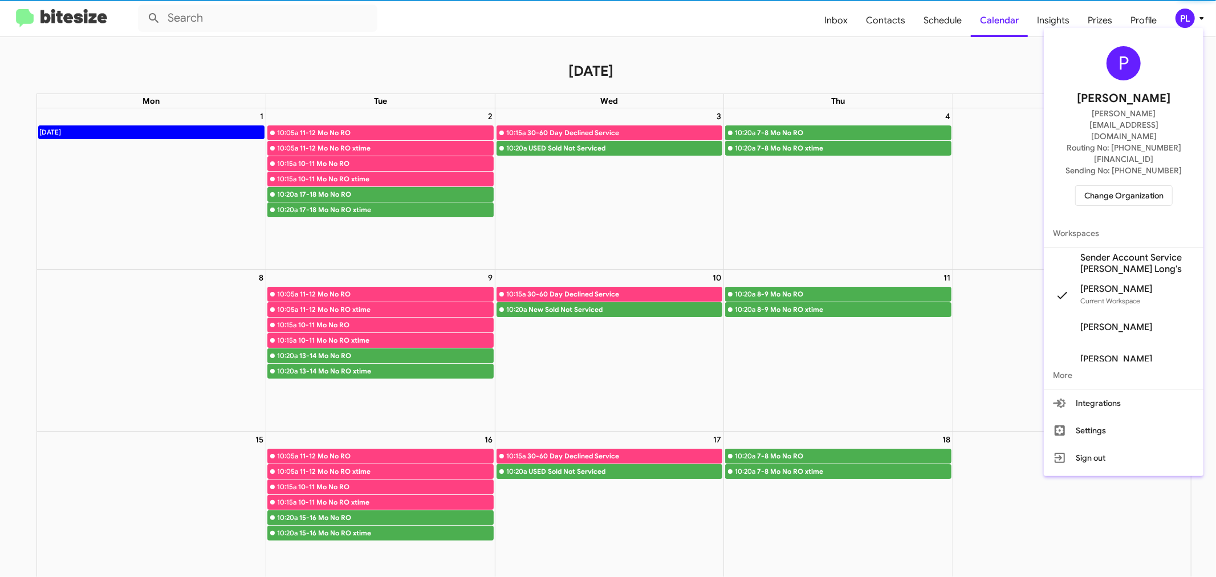
click at [1139, 186] on span "Change Organization" at bounding box center [1123, 195] width 79 height 19
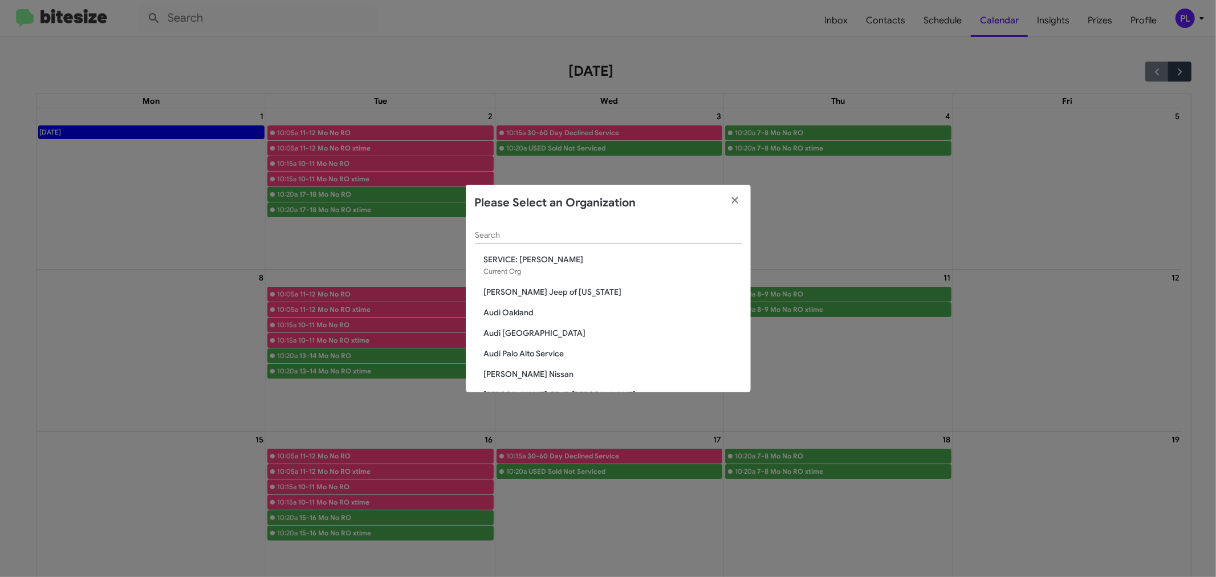
click at [629, 230] on div "Search" at bounding box center [608, 232] width 267 height 22
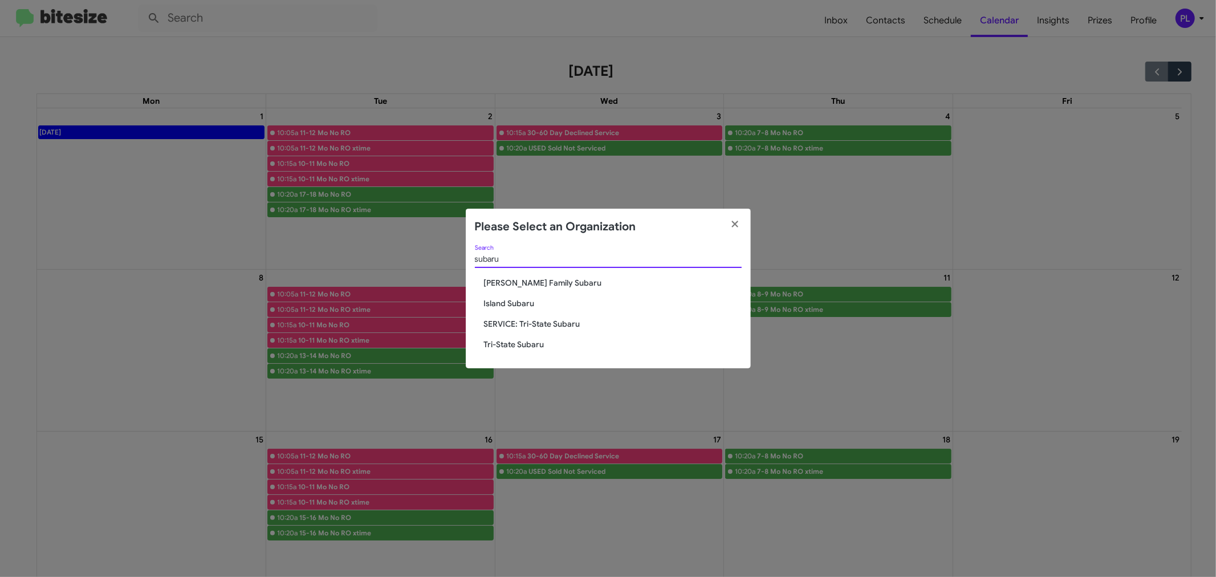
type input "subaru"
click at [502, 347] on span "Tri-State Subaru" at bounding box center [613, 344] width 258 height 11
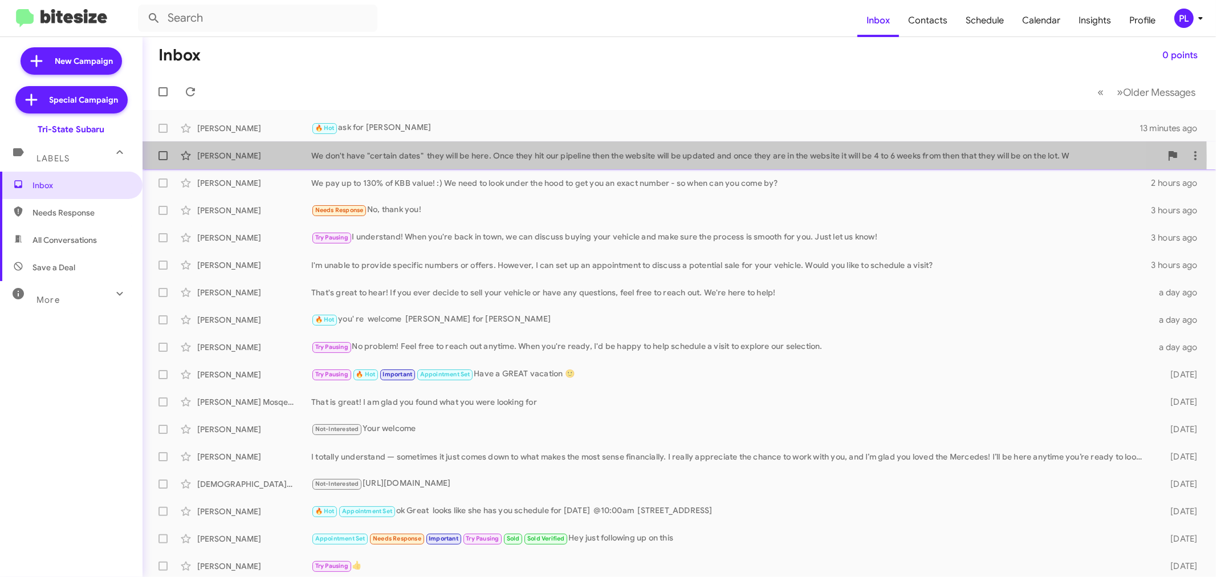
click at [380, 158] on div "We don't have "certain dates" they will be here. Once they hit our pipeline the…" at bounding box center [736, 155] width 850 height 11
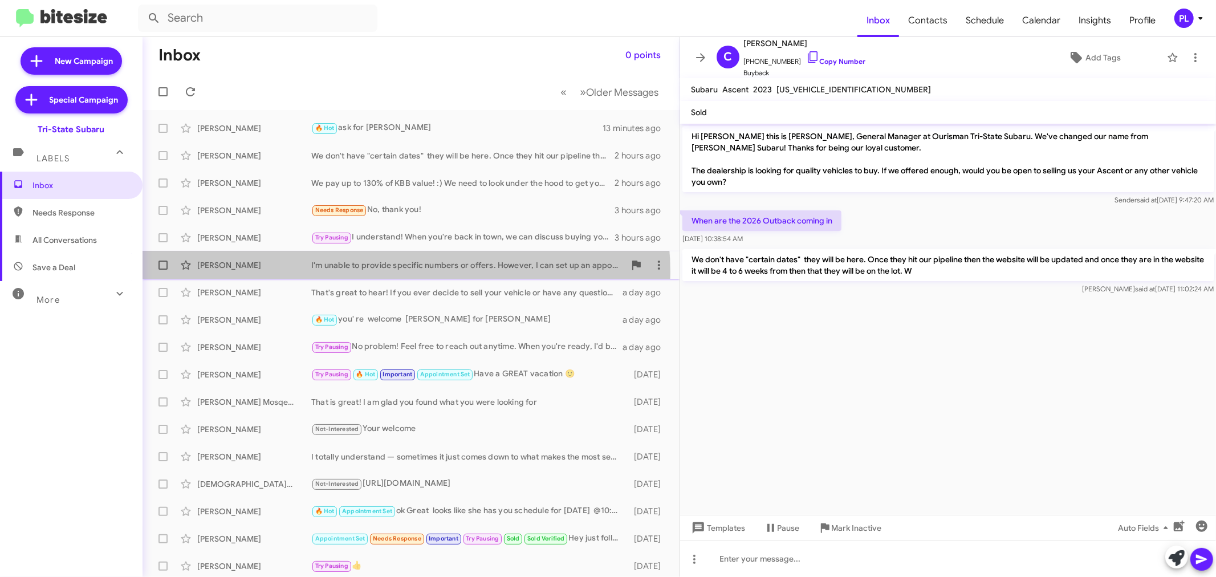
click at [403, 272] on div "[PERSON_NAME] I'm unable to provide specific numbers or offers. However, I can …" at bounding box center [411, 265] width 519 height 23
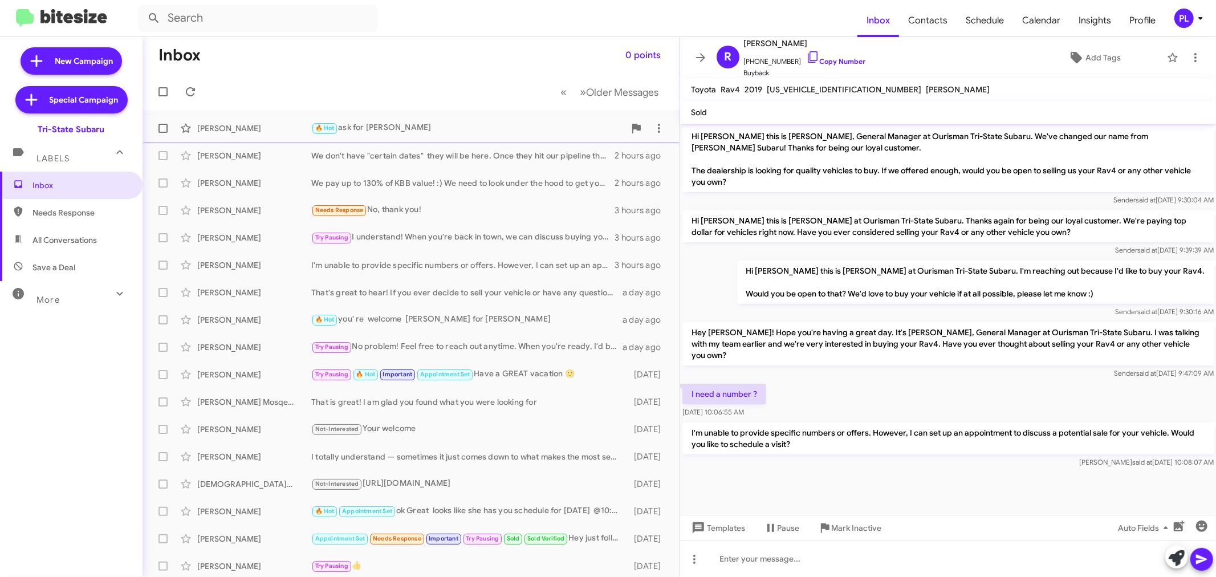
click at [472, 124] on div "🔥 Hot ask for [PERSON_NAME]" at bounding box center [468, 127] width 314 height 13
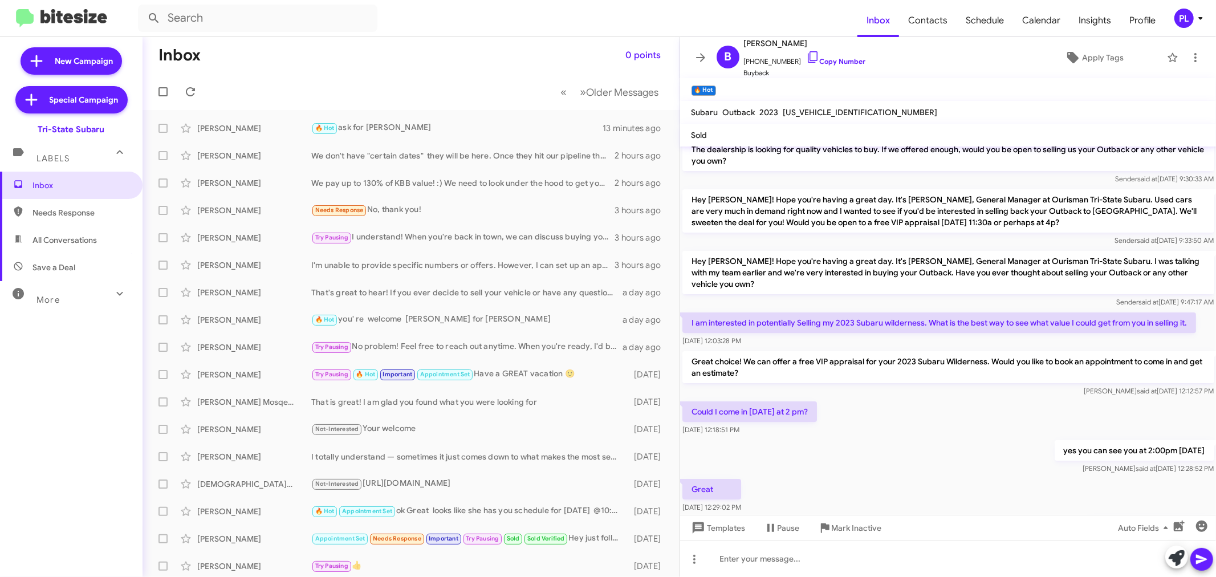
scroll to position [22, 0]
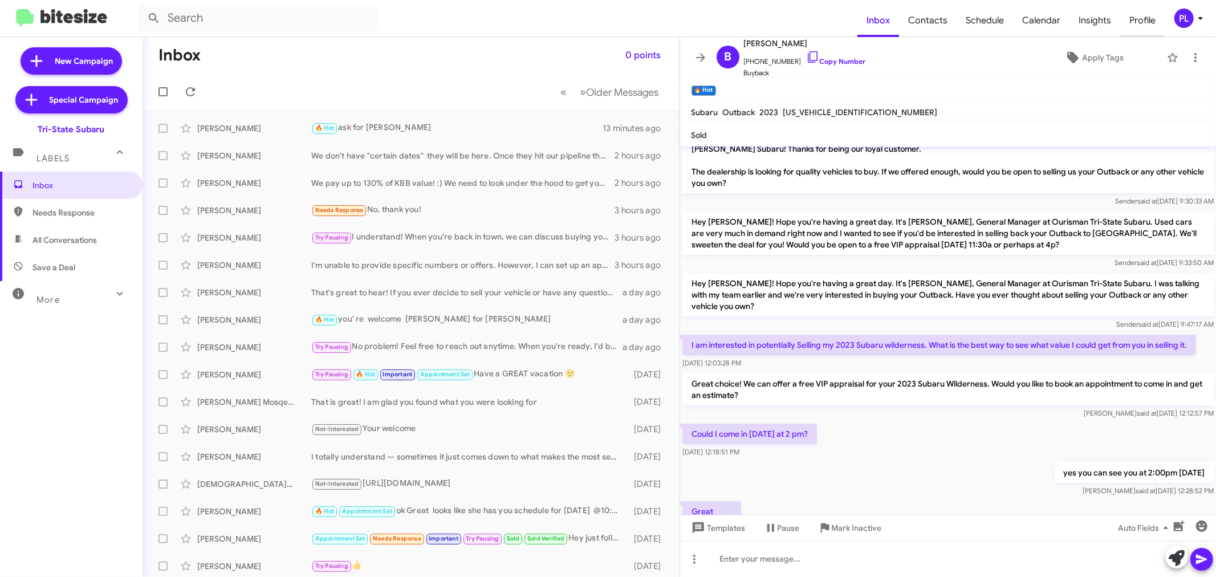
click at [1136, 22] on span "Profile" at bounding box center [1142, 20] width 44 height 33
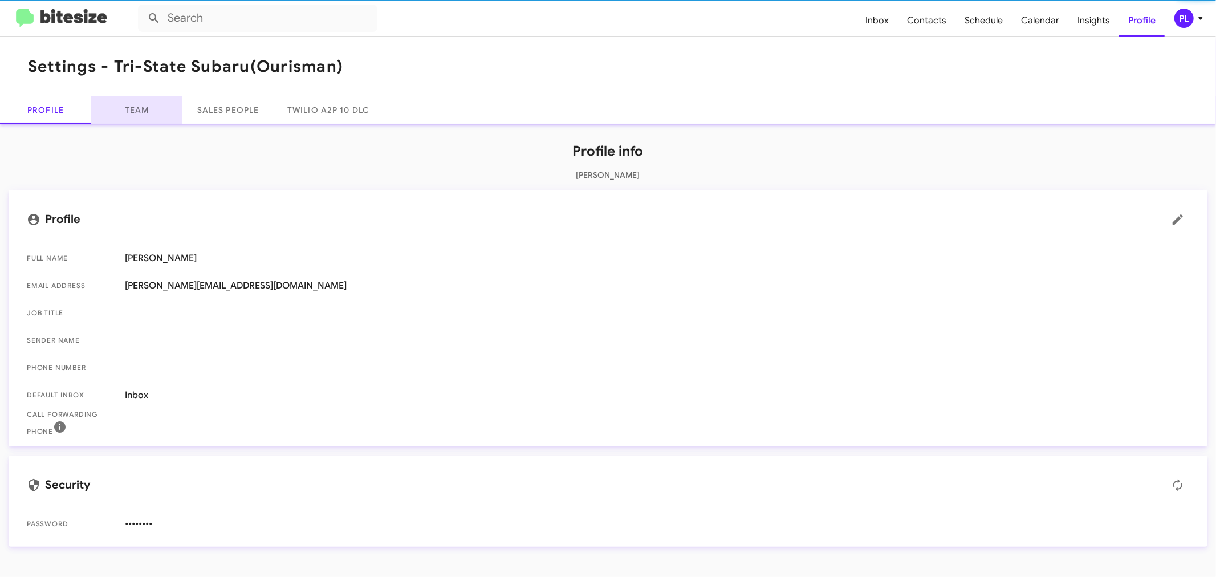
click at [119, 109] on link "Team" at bounding box center [136, 109] width 91 height 27
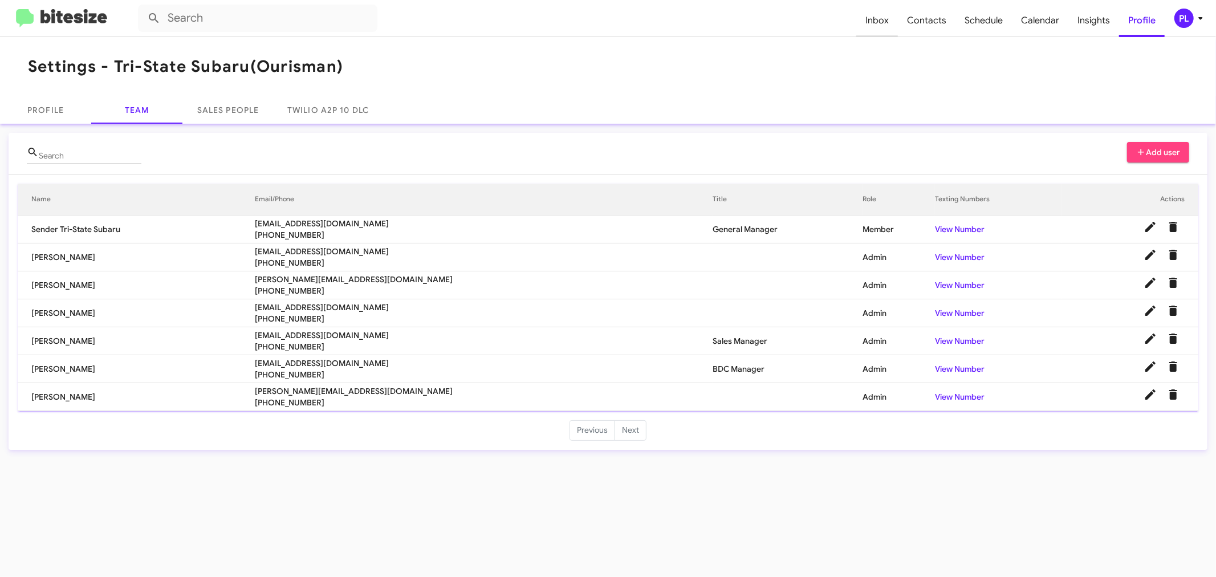
click at [888, 15] on span "Inbox" at bounding box center [877, 20] width 42 height 33
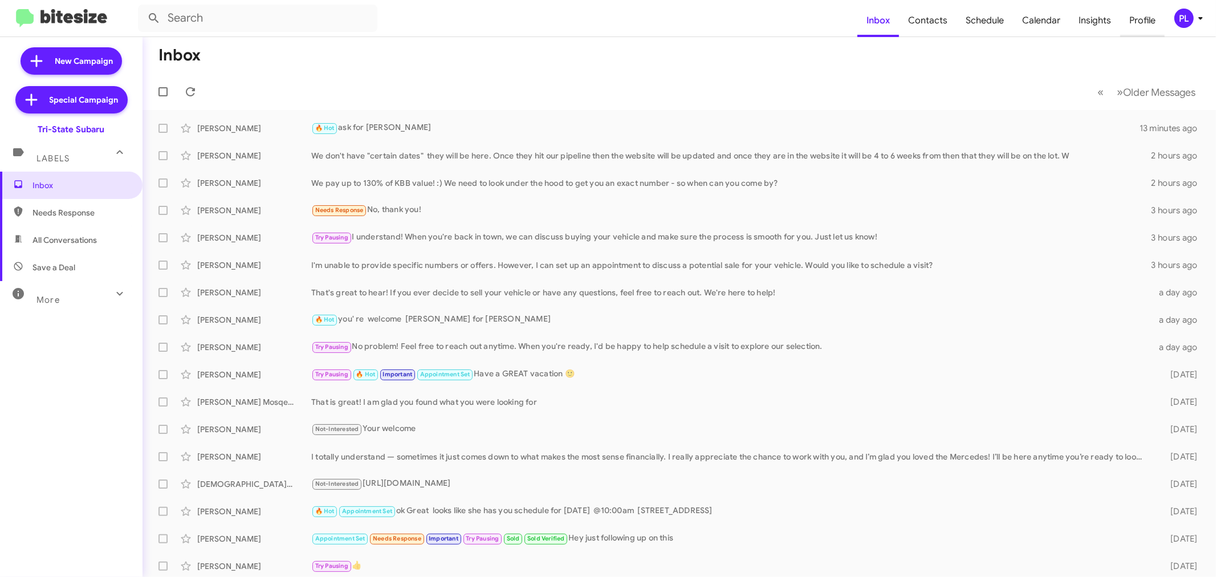
click at [1139, 19] on span "Profile" at bounding box center [1142, 20] width 44 height 33
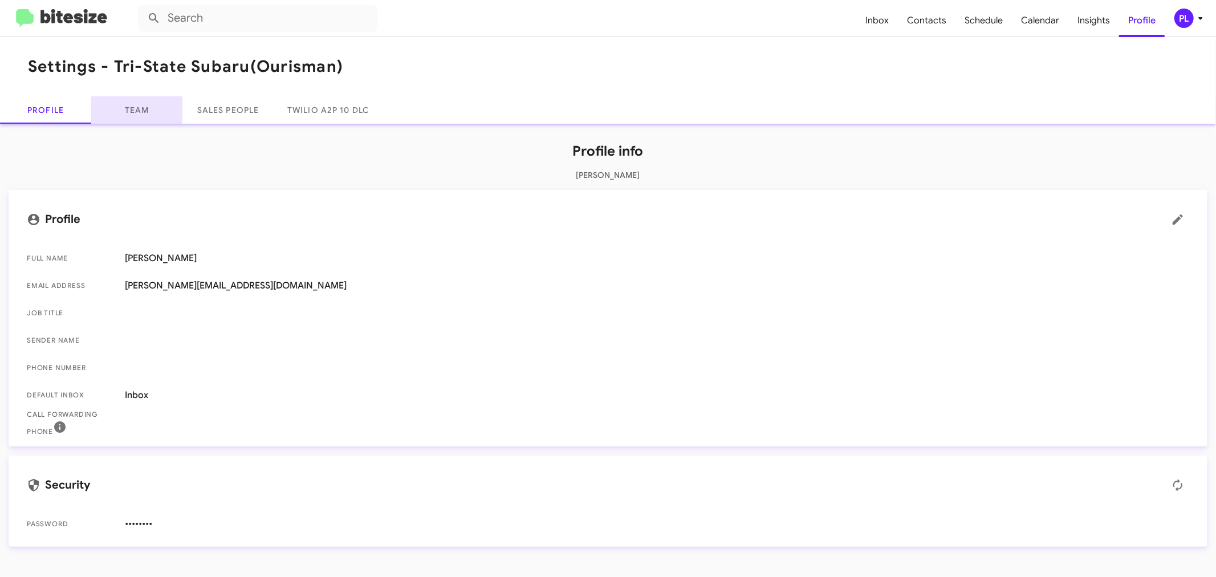
click at [147, 106] on link "Team" at bounding box center [136, 109] width 91 height 27
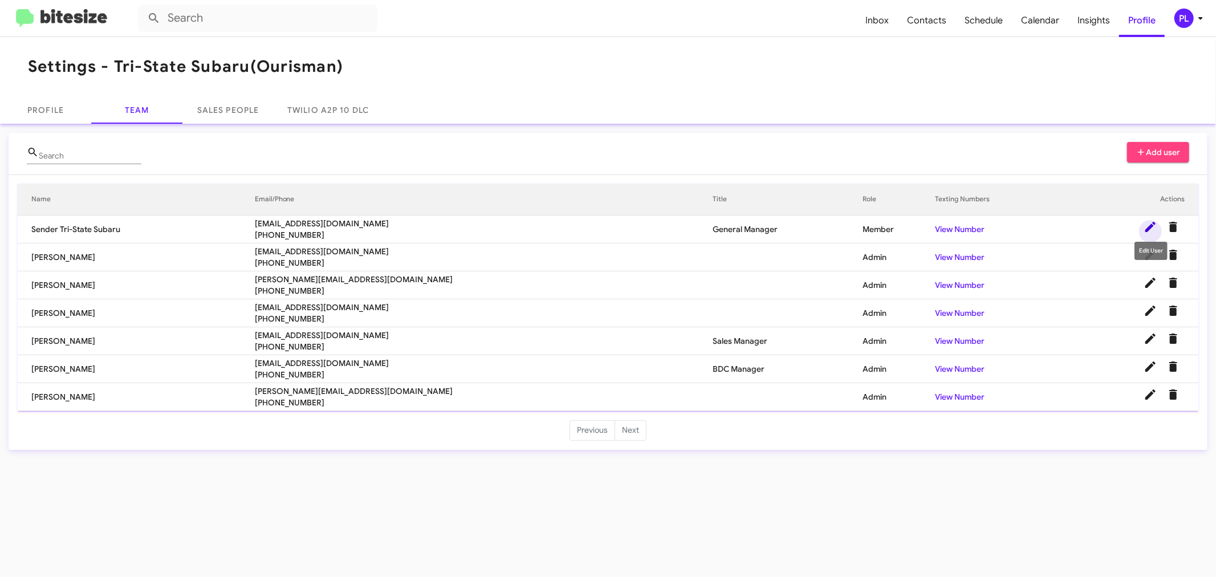
click at [1151, 227] on icon at bounding box center [1150, 227] width 10 height 10
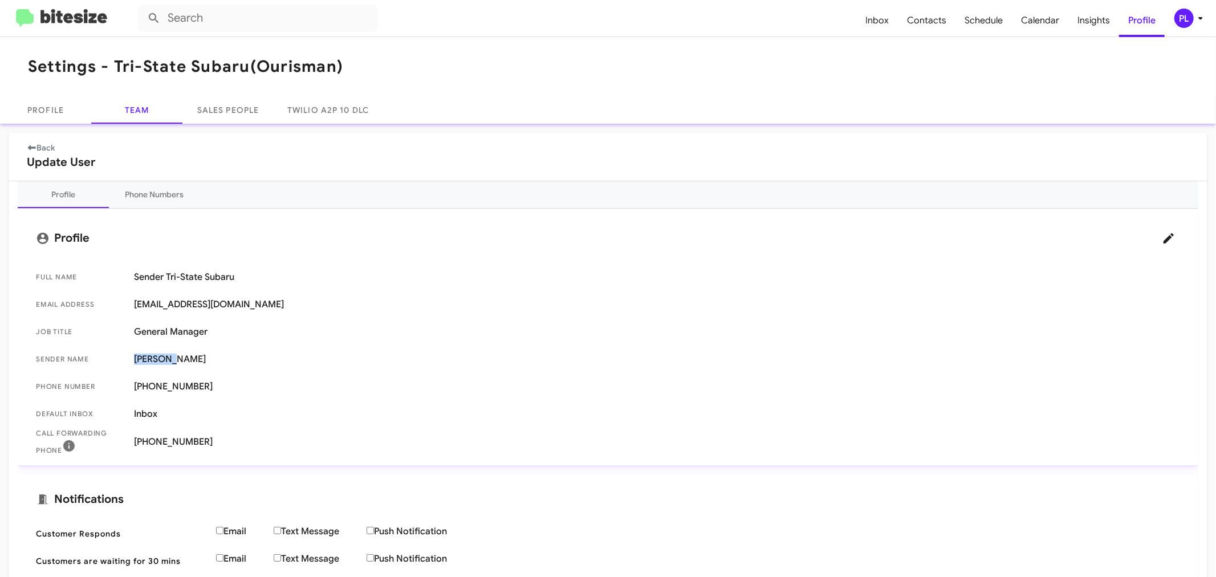
drag, startPoint x: 185, startPoint y: 362, endPoint x: 128, endPoint y: 355, distance: 58.0
click at [128, 355] on span "Sender Name [PERSON_NAME]" at bounding box center [608, 358] width 1162 height 27
copy span "[PERSON_NAME]"
drag, startPoint x: 212, startPoint y: 335, endPoint x: 133, endPoint y: 327, distance: 79.0
click at [133, 327] on span "Job Title General Manager" at bounding box center [608, 331] width 1162 height 27
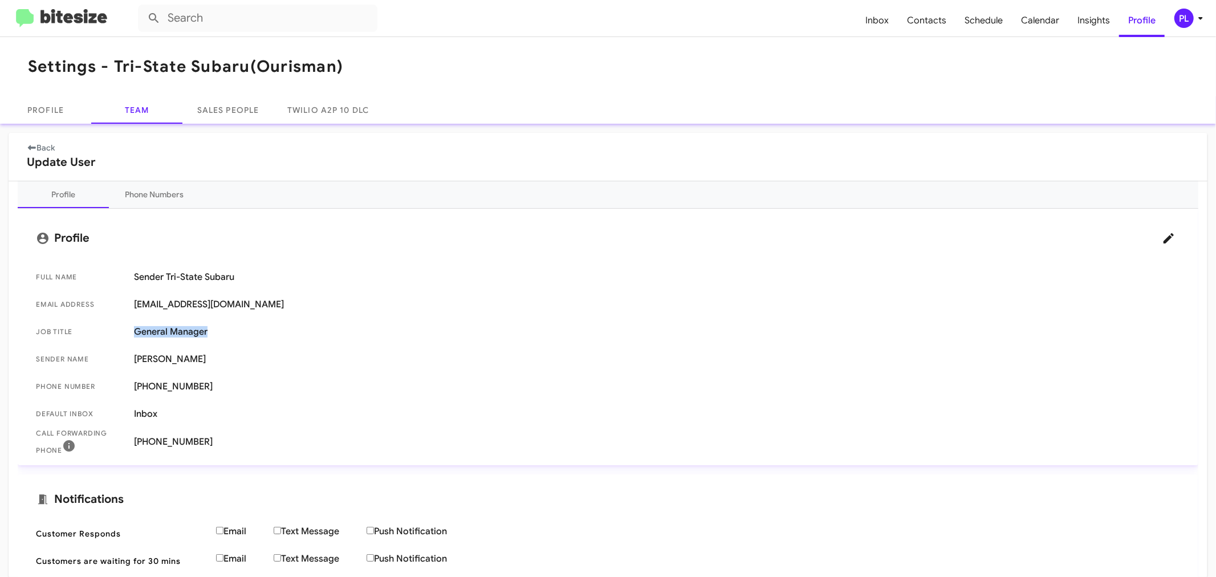
copy span "General Manager"
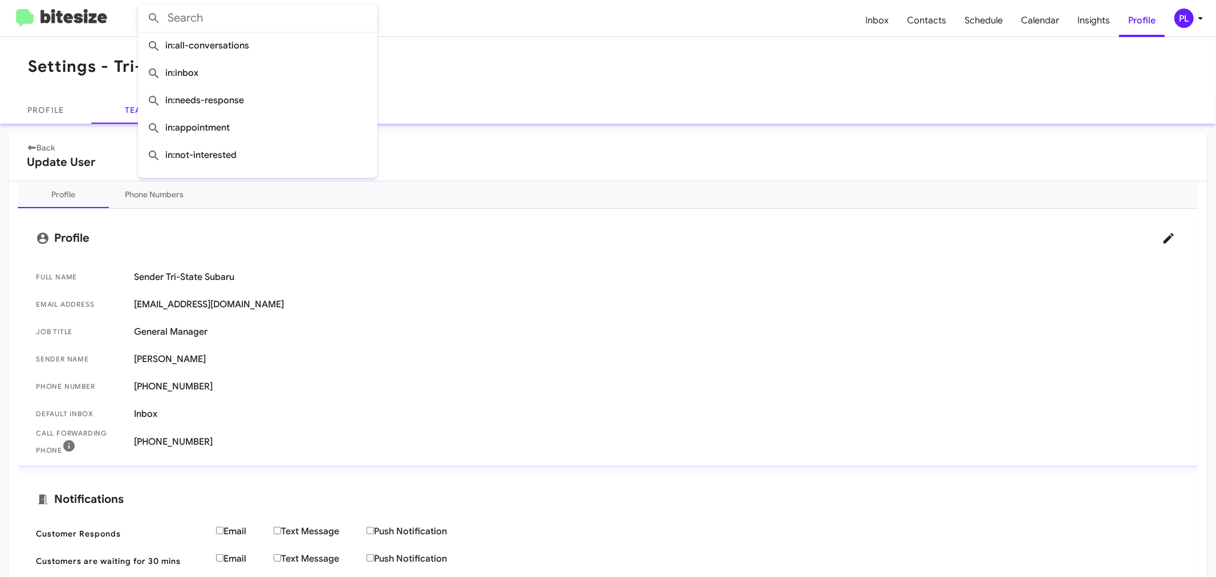
click at [246, 22] on input "text" at bounding box center [257, 18] width 239 height 27
paste input "[PERSON_NAME]"
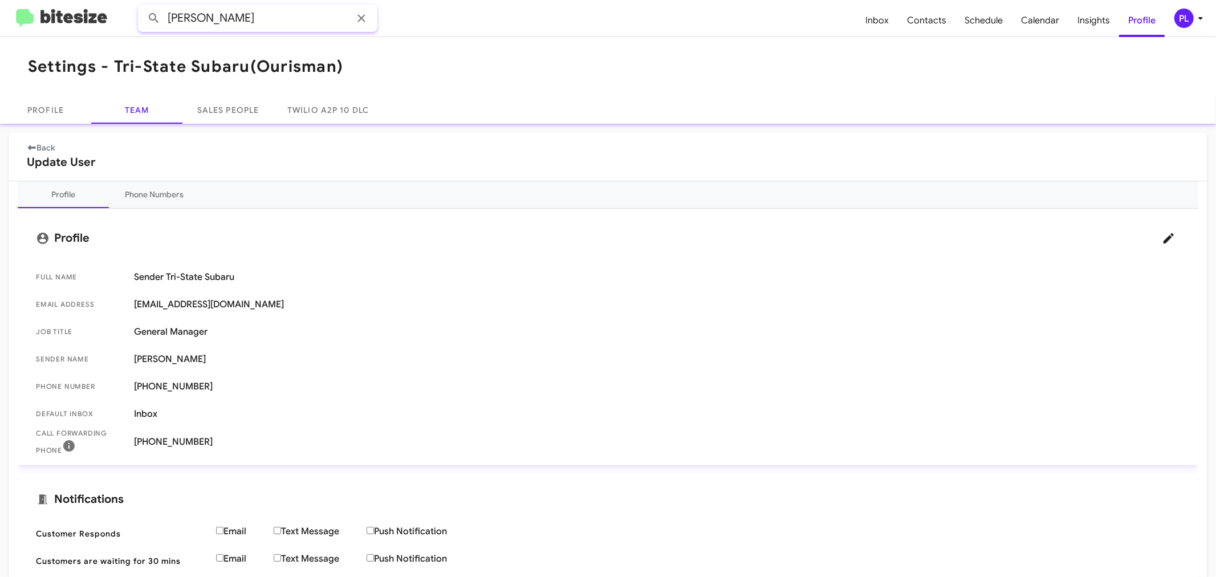
type input "[PERSON_NAME]"
click at [143, 7] on button at bounding box center [154, 18] width 23 height 23
